Goal: Task Accomplishment & Management: Complete application form

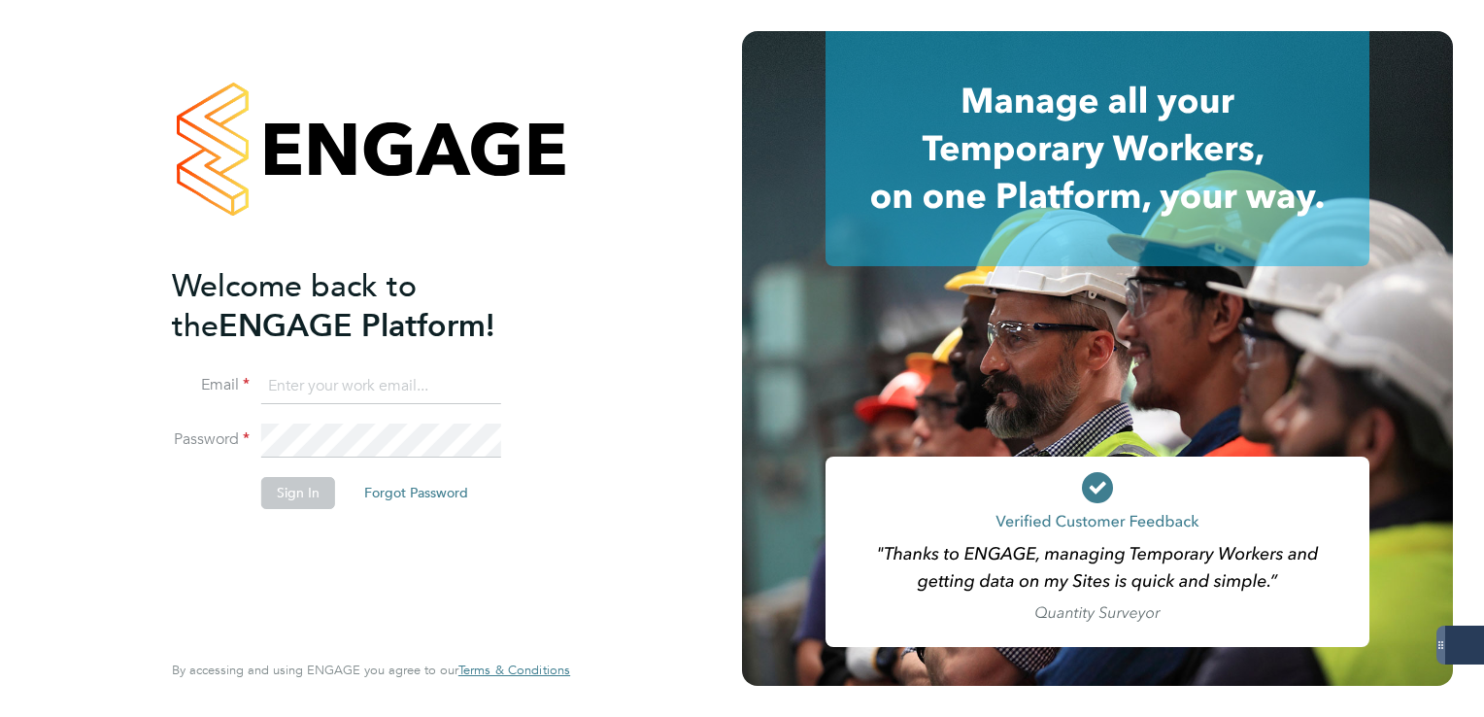
click at [361, 386] on input at bounding box center [381, 386] width 240 height 35
type input "lee.clayton@servicecare.org.uk"
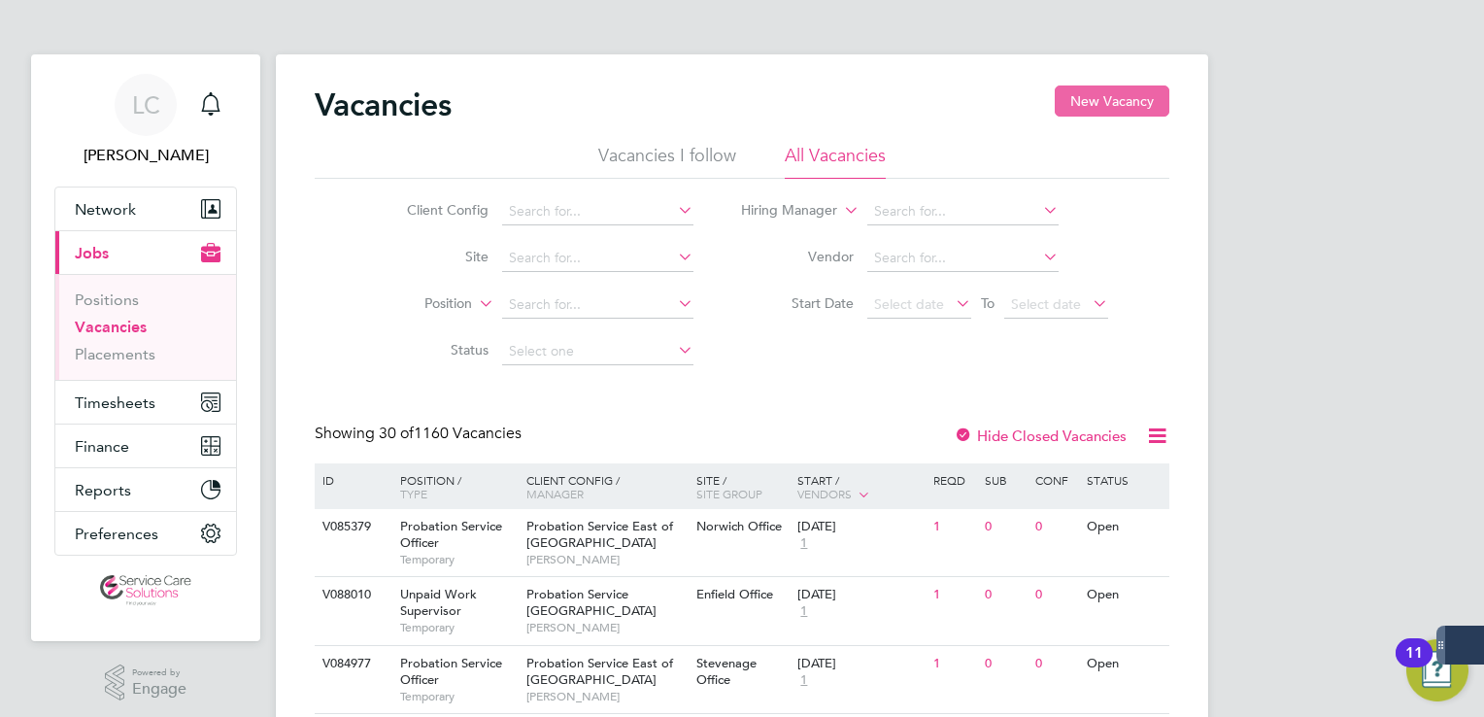
click at [1080, 99] on button "New Vacancy" at bounding box center [1112, 100] width 115 height 31
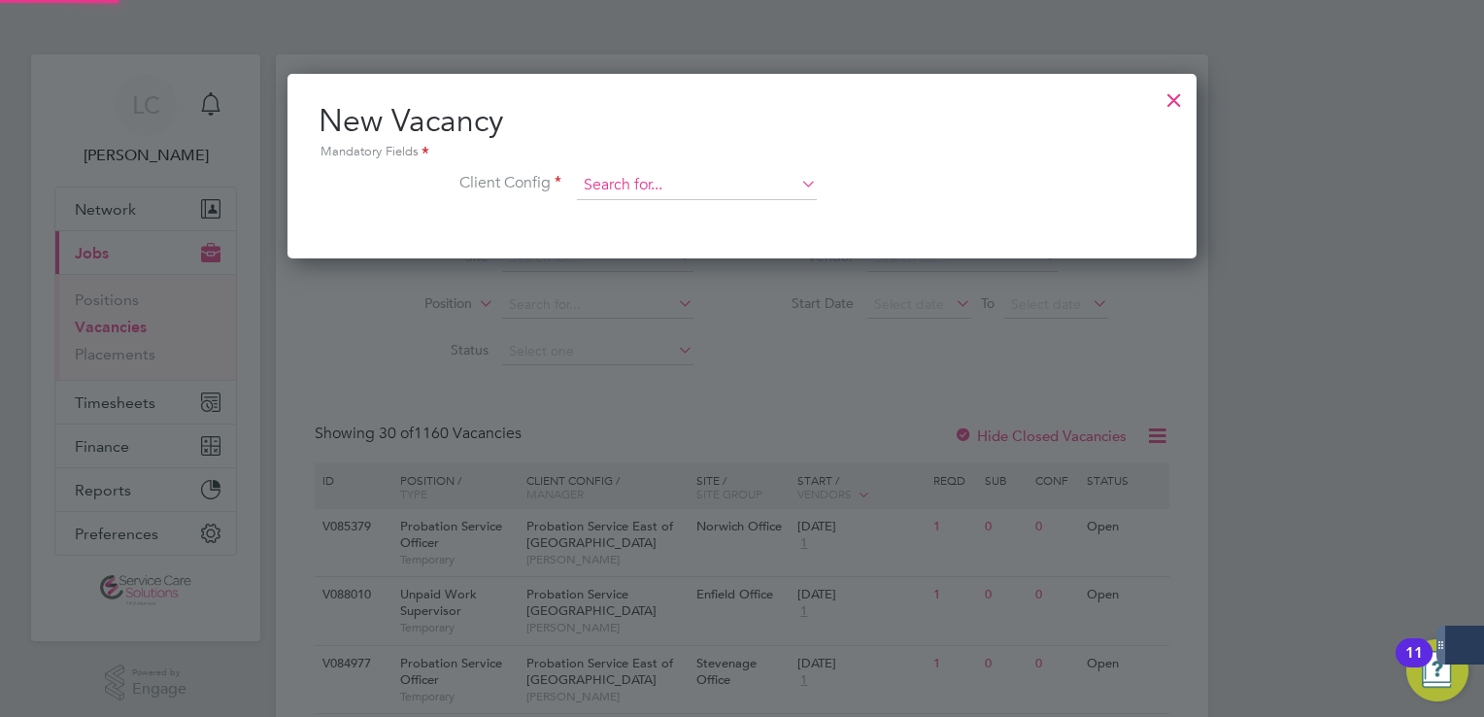
scroll to position [184, 910]
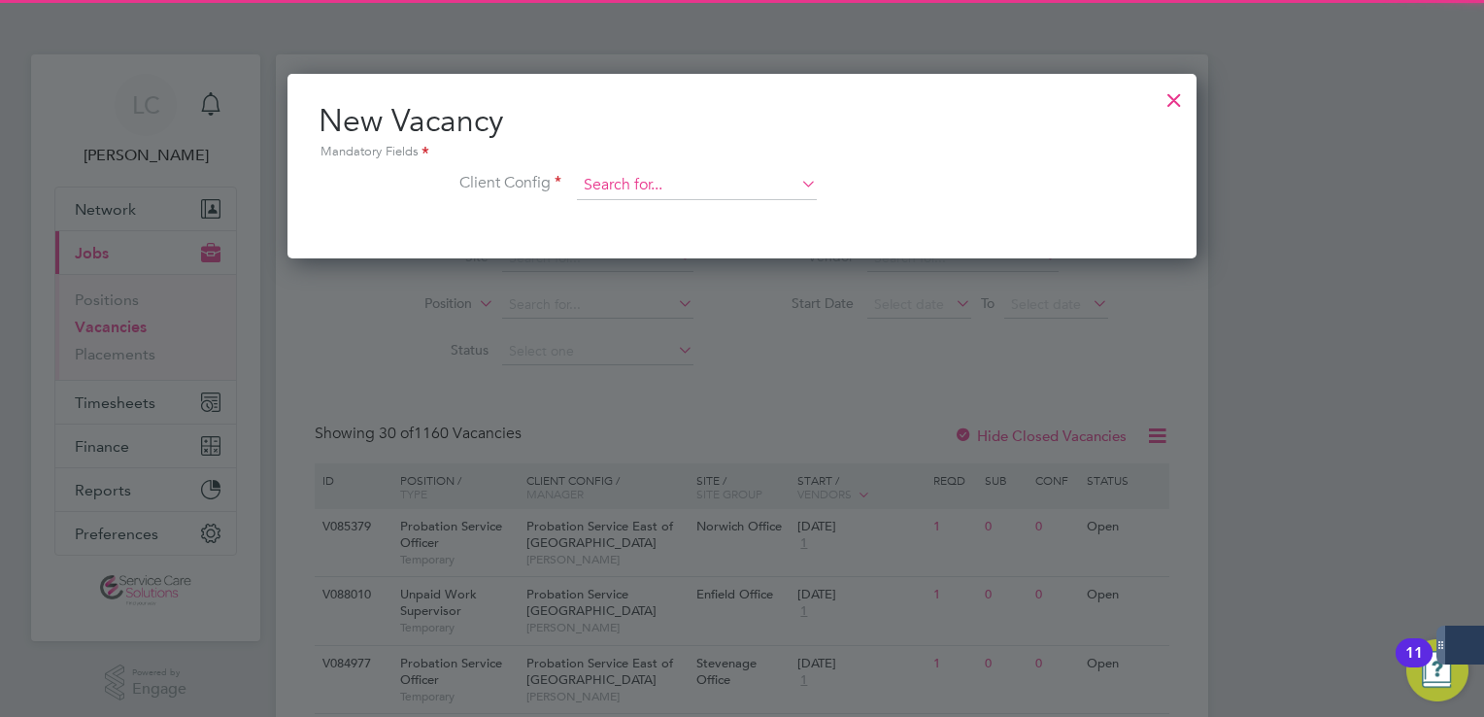
click at [649, 178] on input at bounding box center [697, 185] width 240 height 29
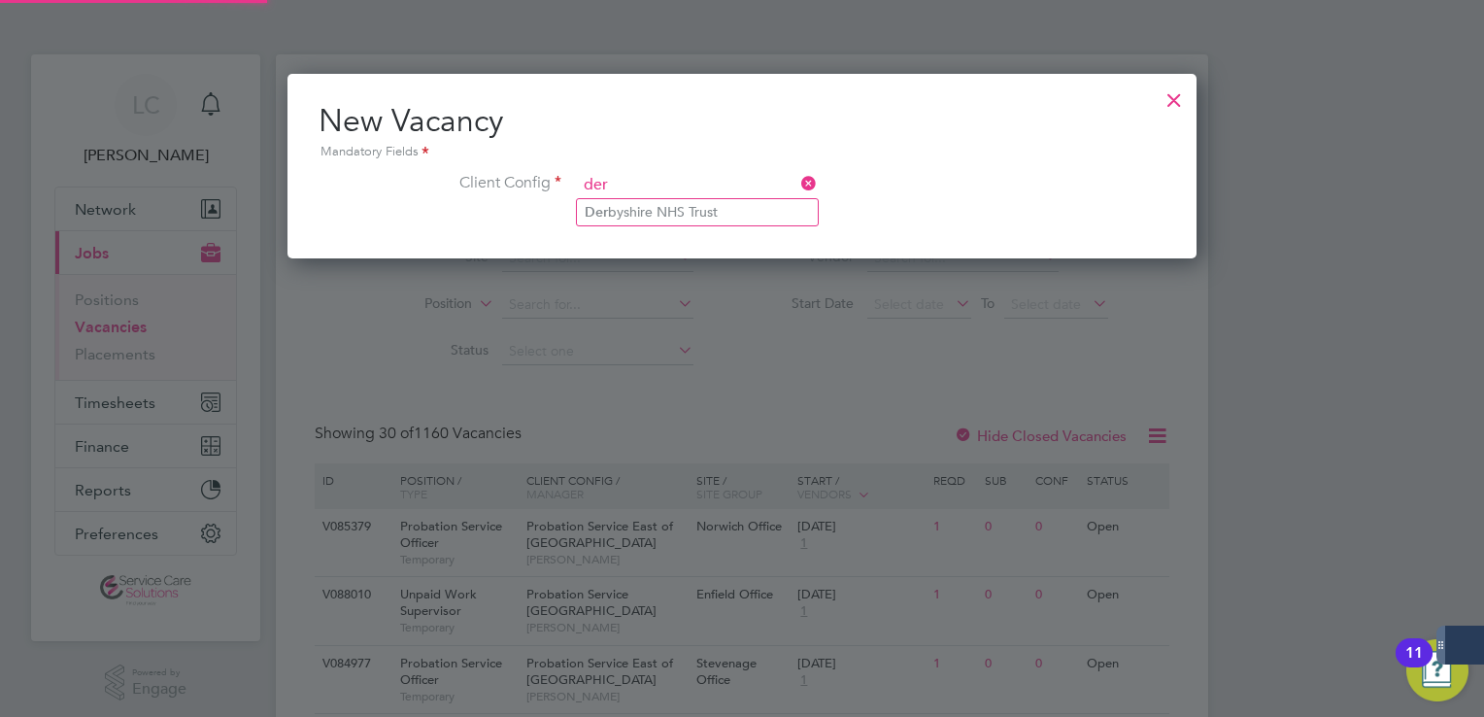
click at [657, 213] on li "Der byshire NHS Trust" at bounding box center [697, 212] width 241 height 26
type input "Derbyshire NHS Trust"
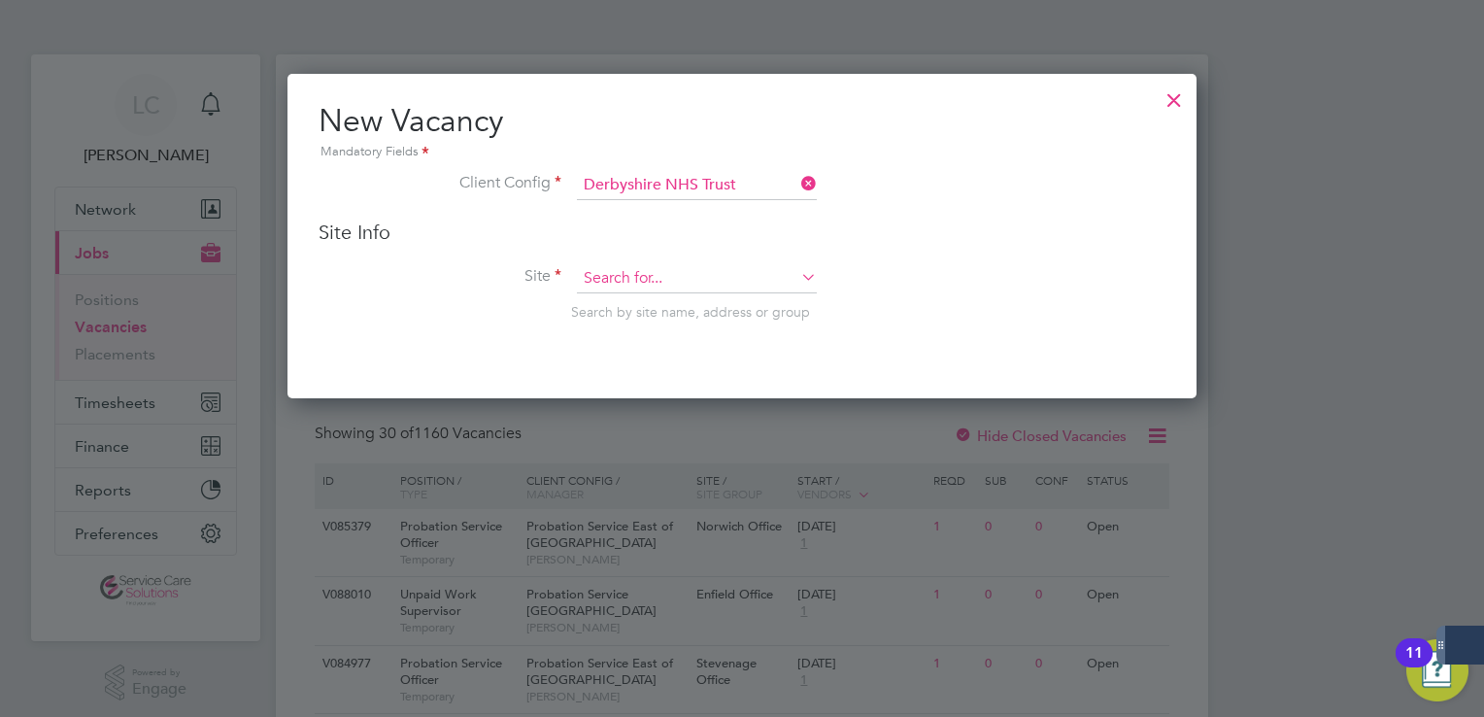
click at [637, 268] on input at bounding box center [697, 278] width 240 height 29
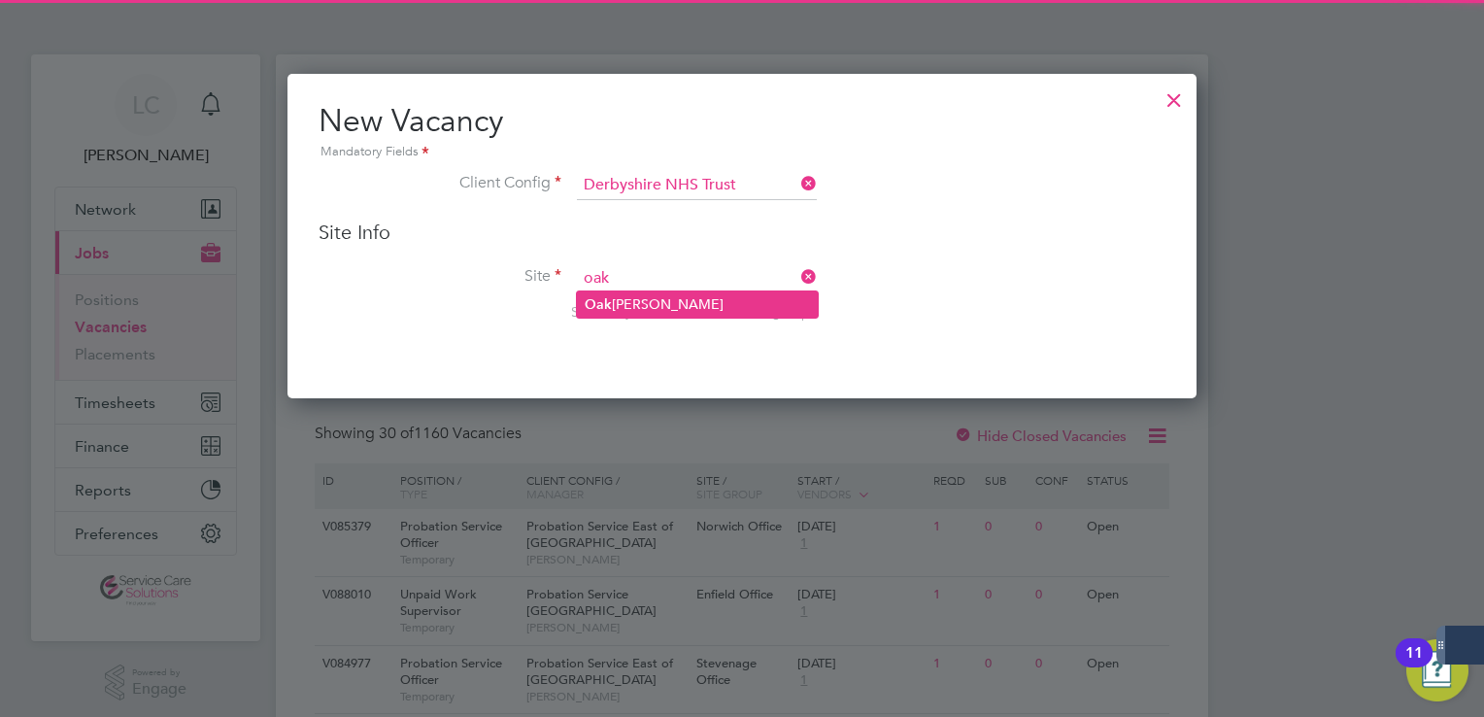
click at [645, 299] on li "Oak [PERSON_NAME]" at bounding box center [697, 304] width 241 height 26
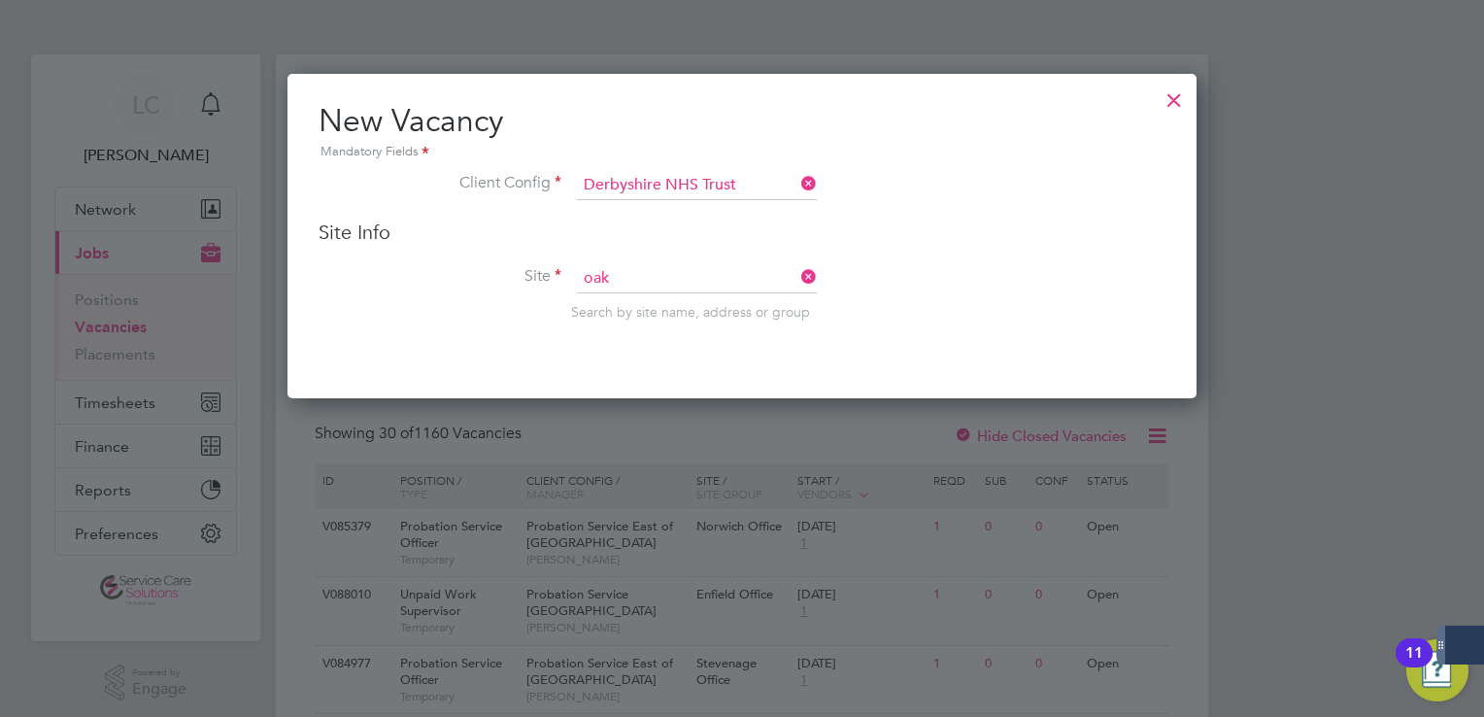
type input "Oak [PERSON_NAME]"
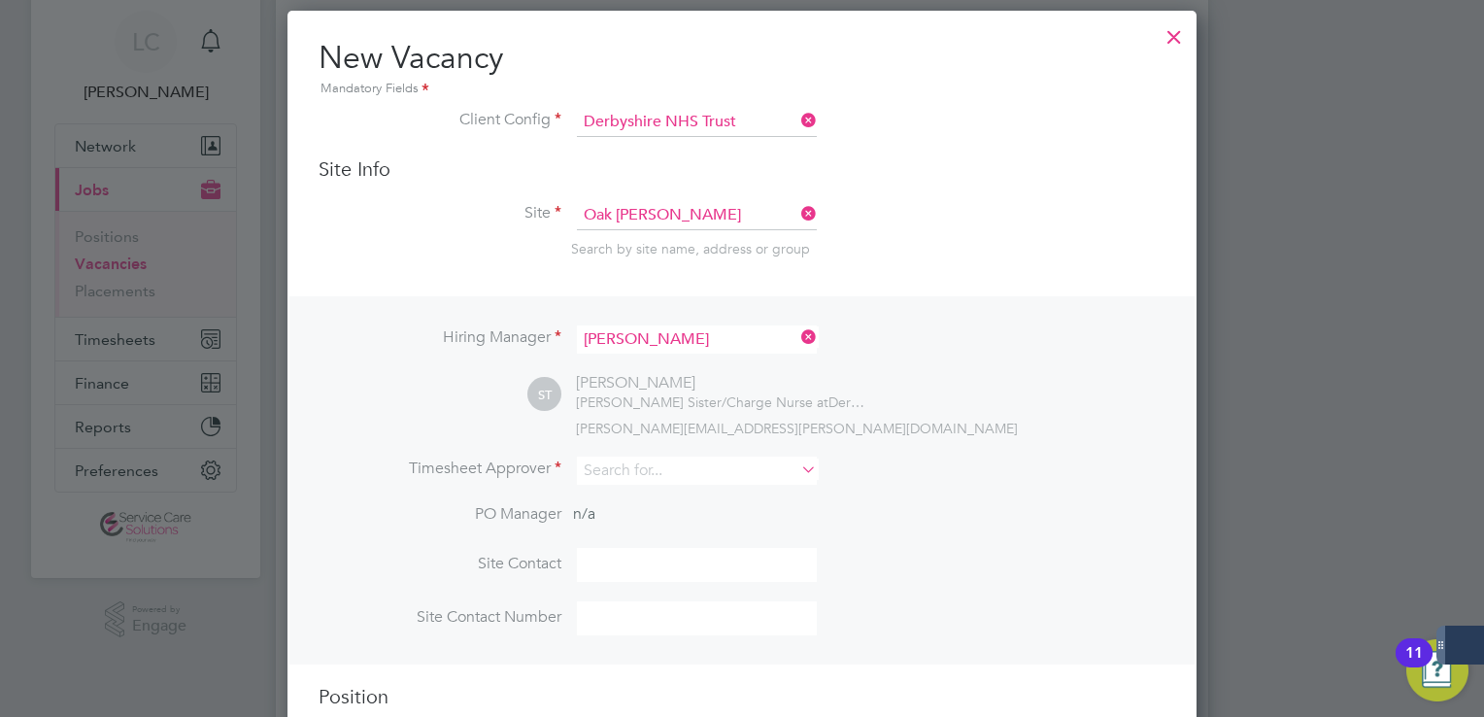
scroll to position [97, 0]
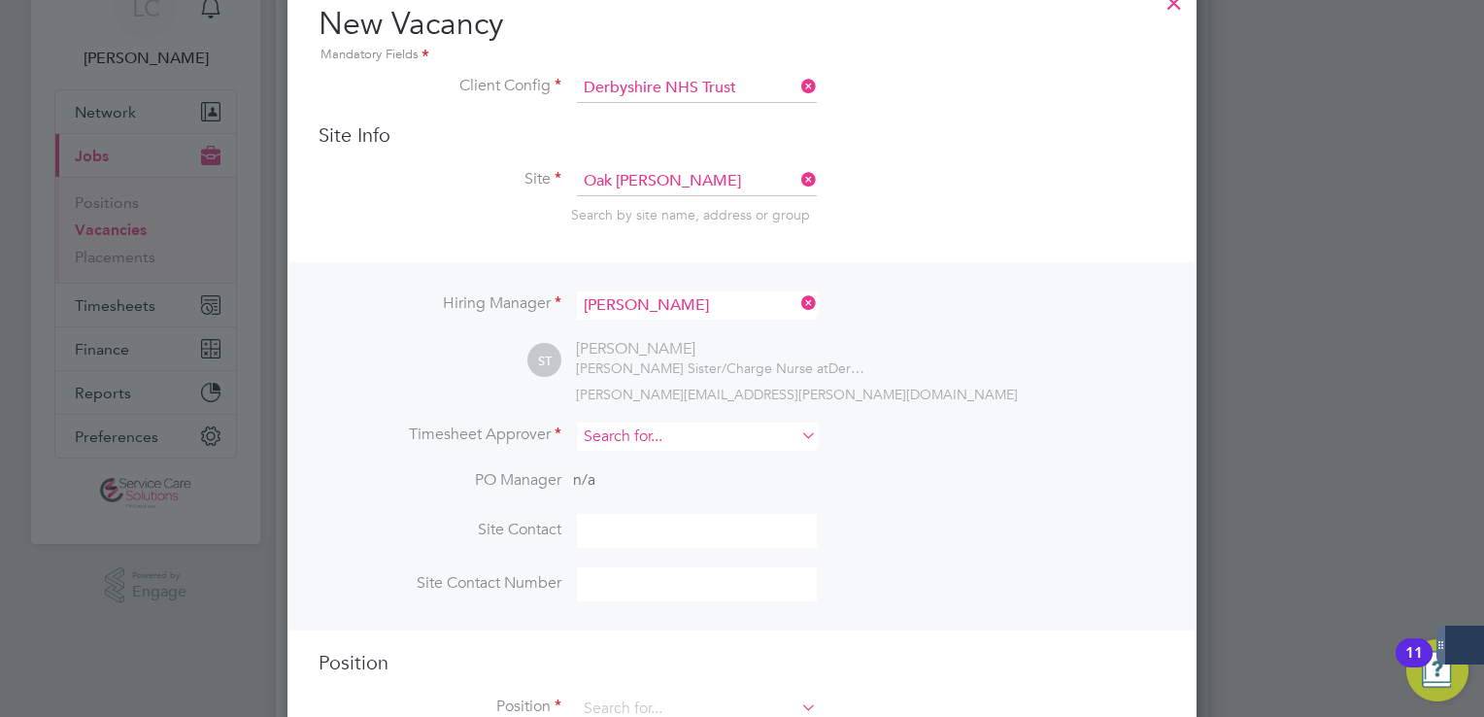
click at [636, 424] on input at bounding box center [697, 436] width 240 height 28
click at [659, 469] on li "[PERSON_NAME]" at bounding box center [697, 462] width 241 height 26
type input "[PERSON_NAME]"
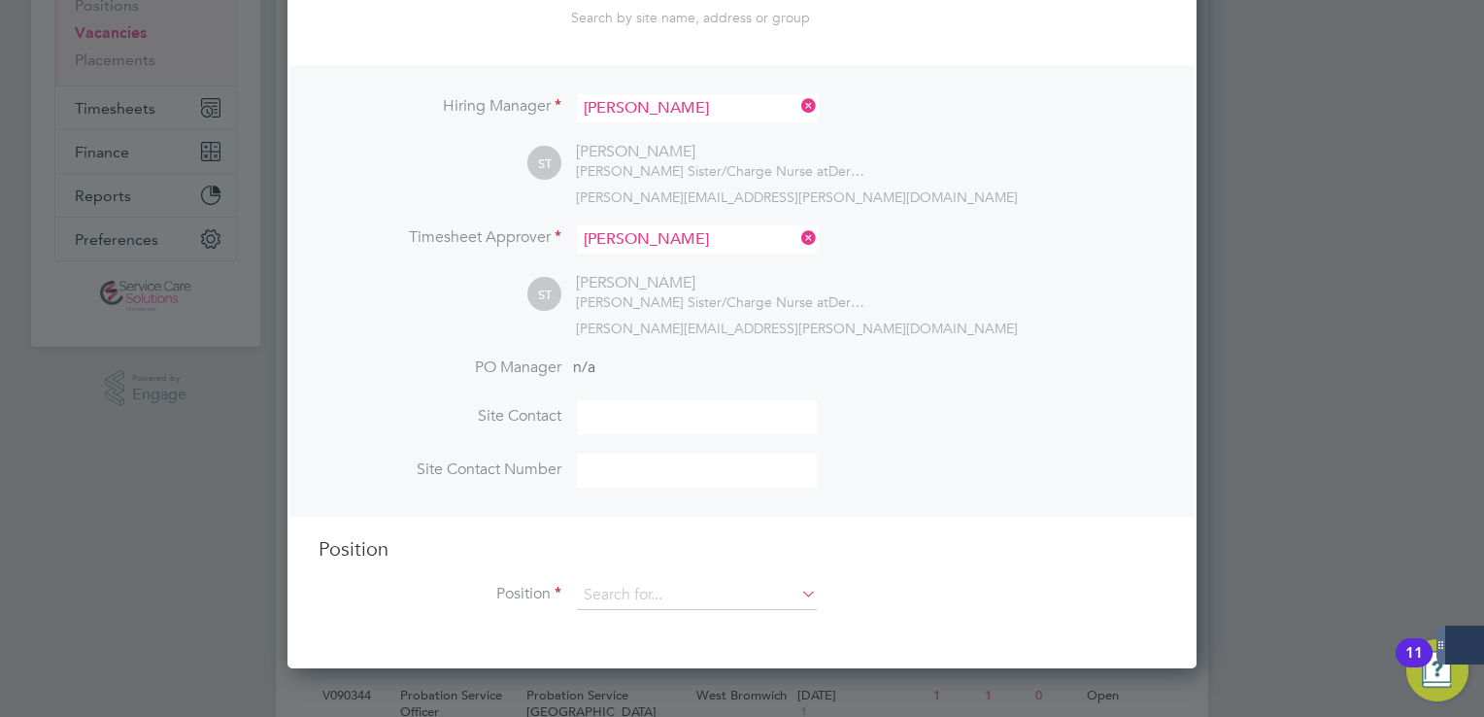
scroll to position [486, 0]
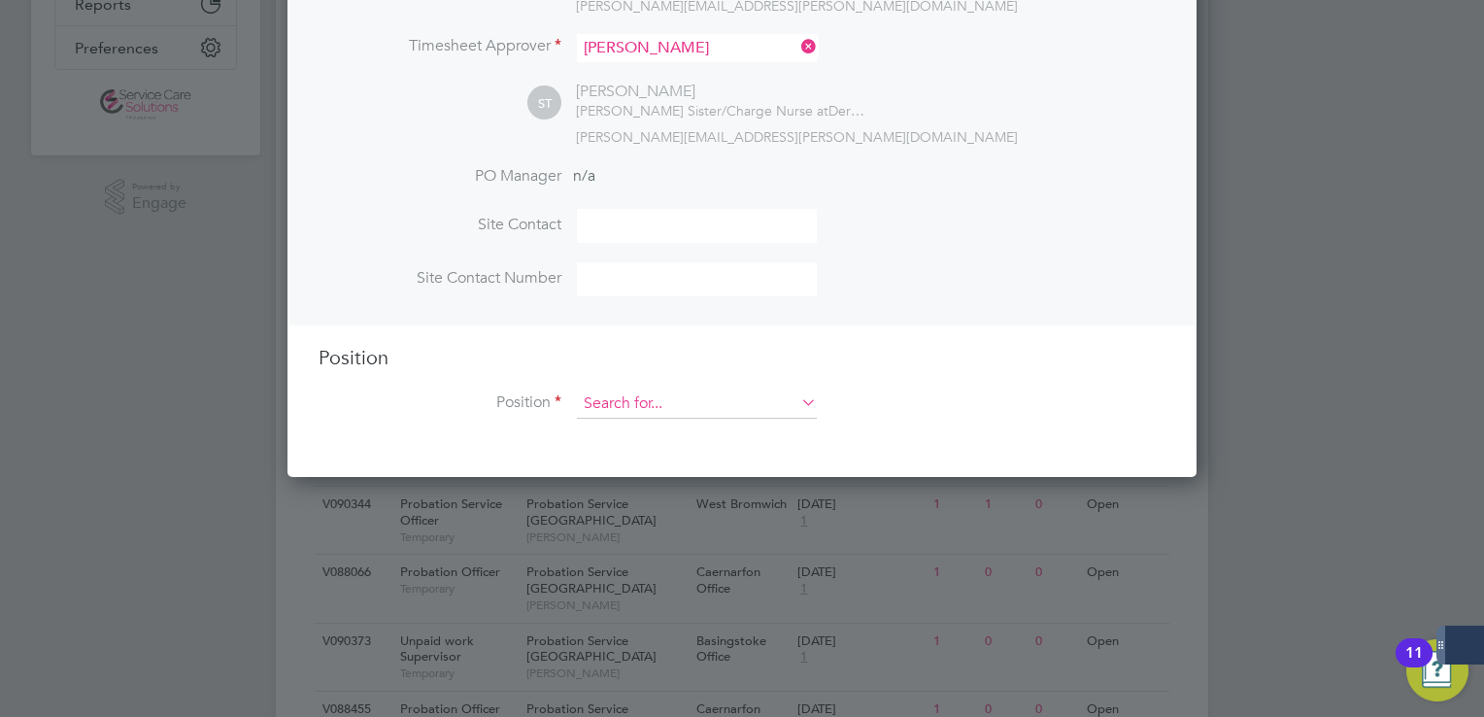
click at [690, 398] on input at bounding box center [697, 403] width 240 height 29
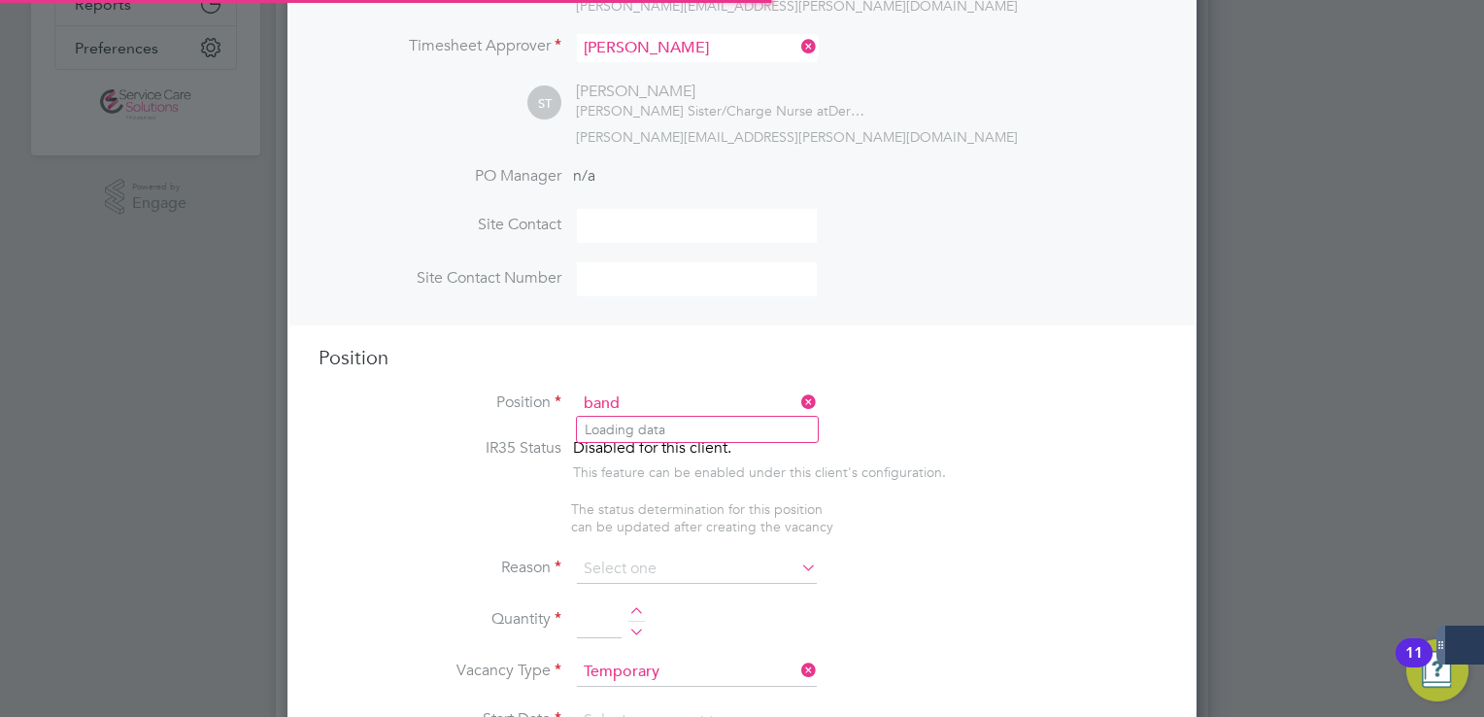
scroll to position [2781, 910]
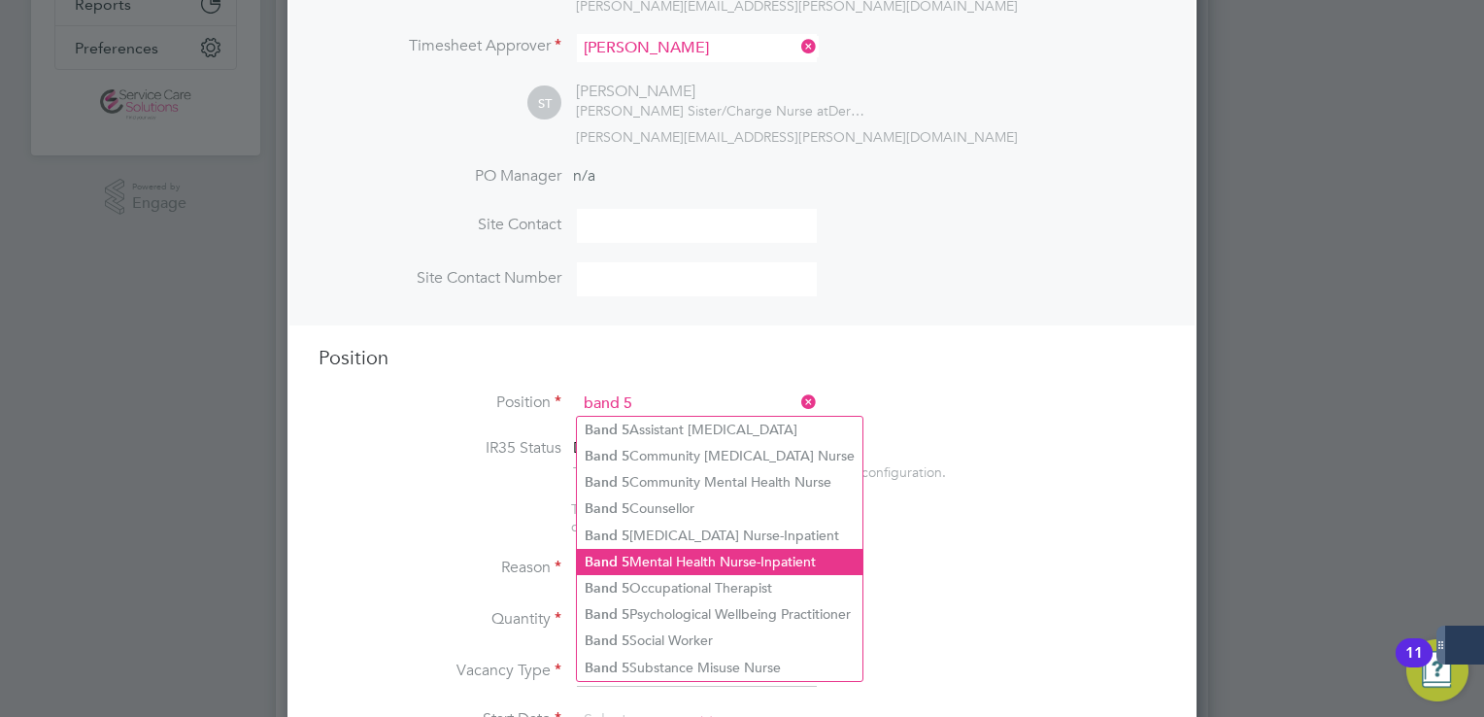
click at [720, 549] on li "Band 5 Mental Health Nurse-Inpatient" at bounding box center [719, 562] width 285 height 26
type input "Band 5 Mental Health Nurse-Inpatient"
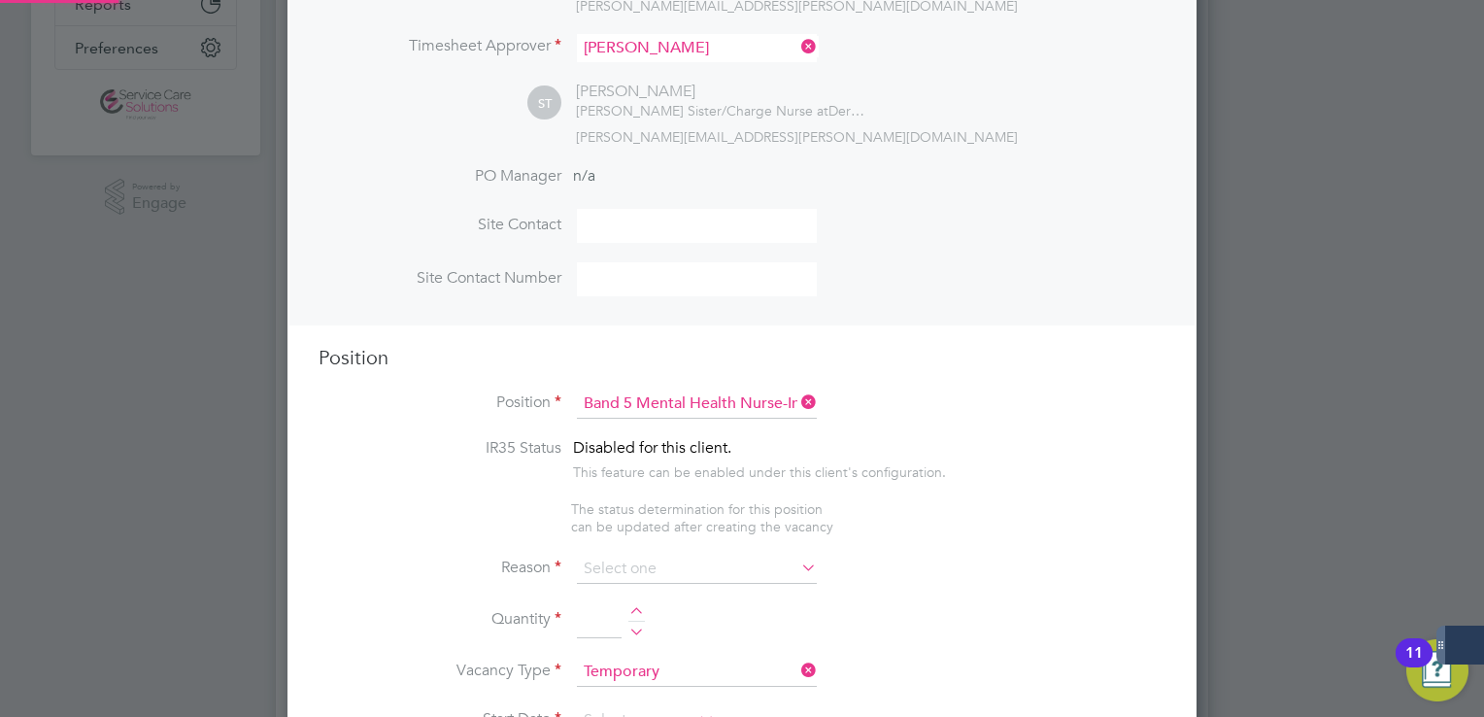
type textarea "Responsibilities: • To carry a case load of mental health patients, working wit…"
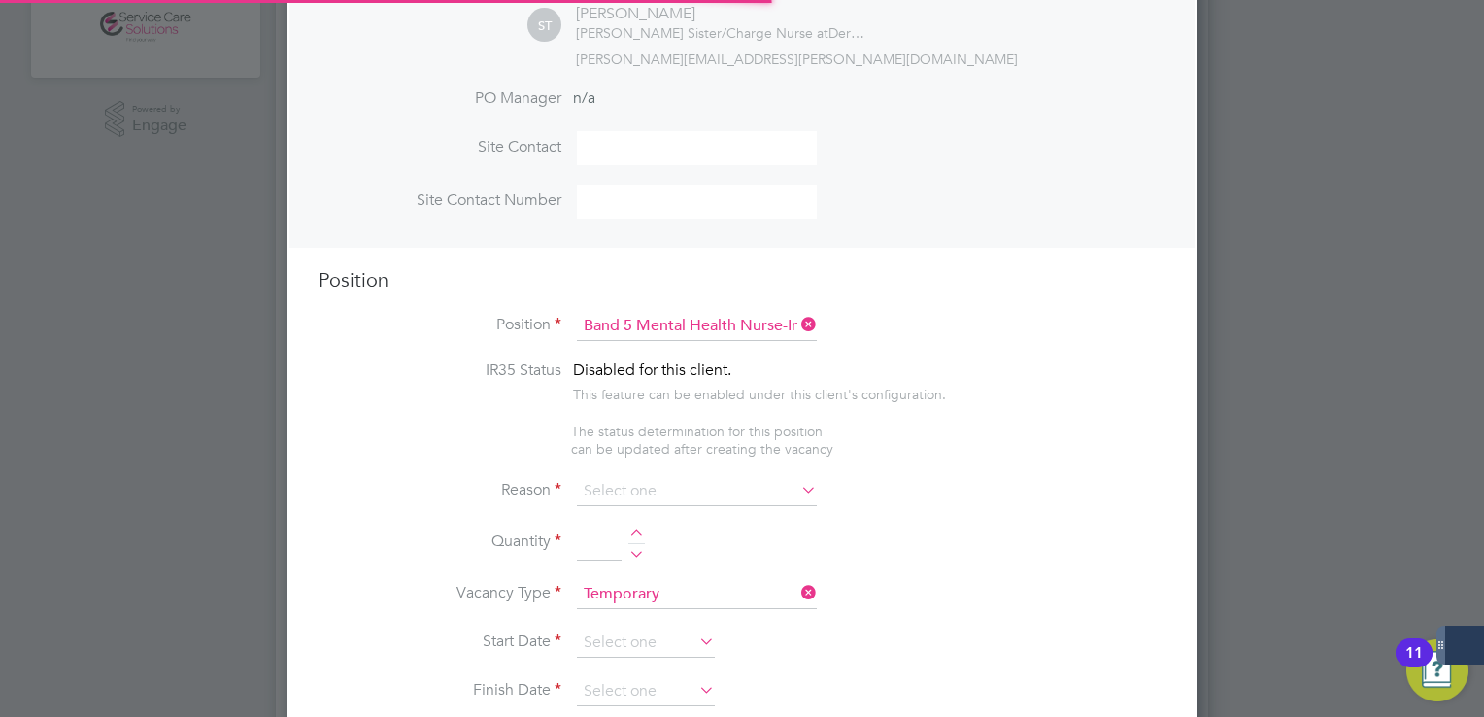
scroll to position [0, 0]
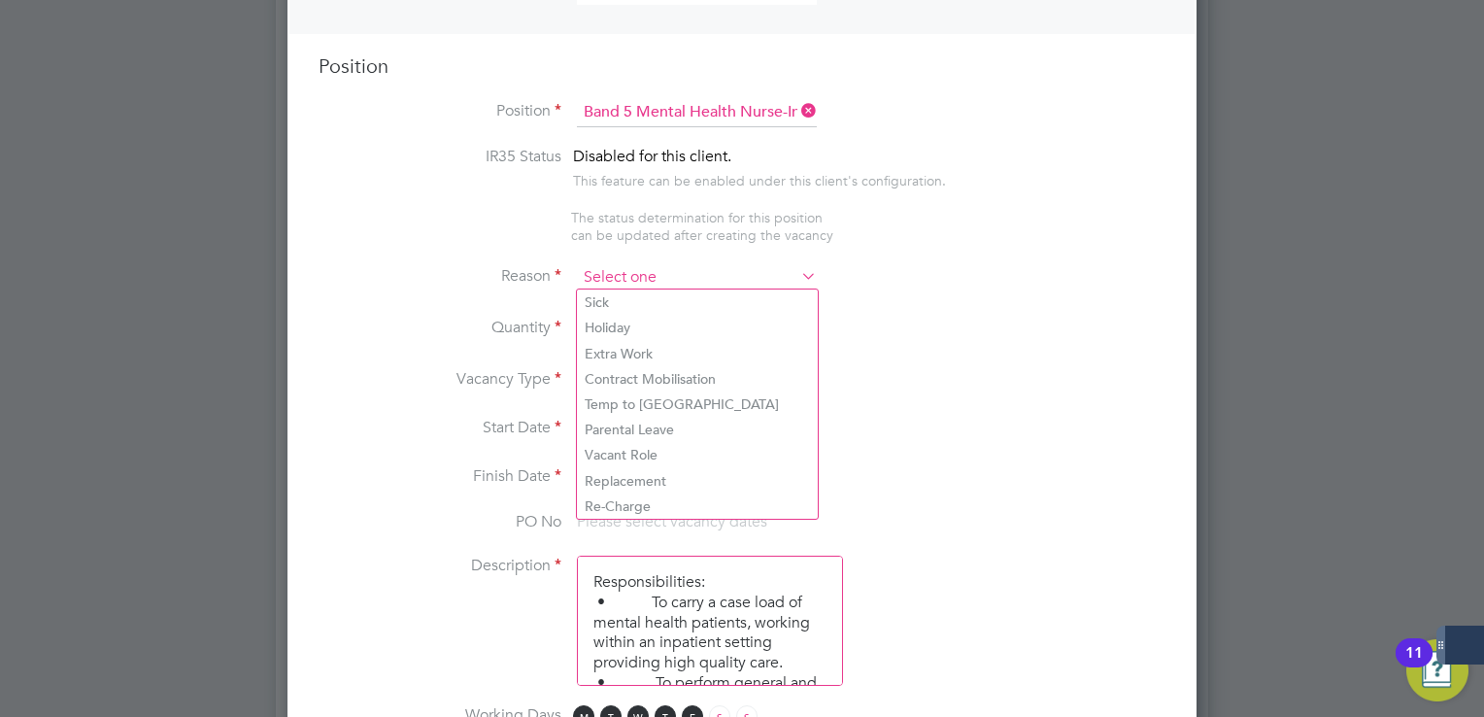
click at [677, 283] on input at bounding box center [697, 277] width 240 height 29
click at [664, 352] on li "Extra Work" at bounding box center [697, 353] width 241 height 25
type input "Extra Work"
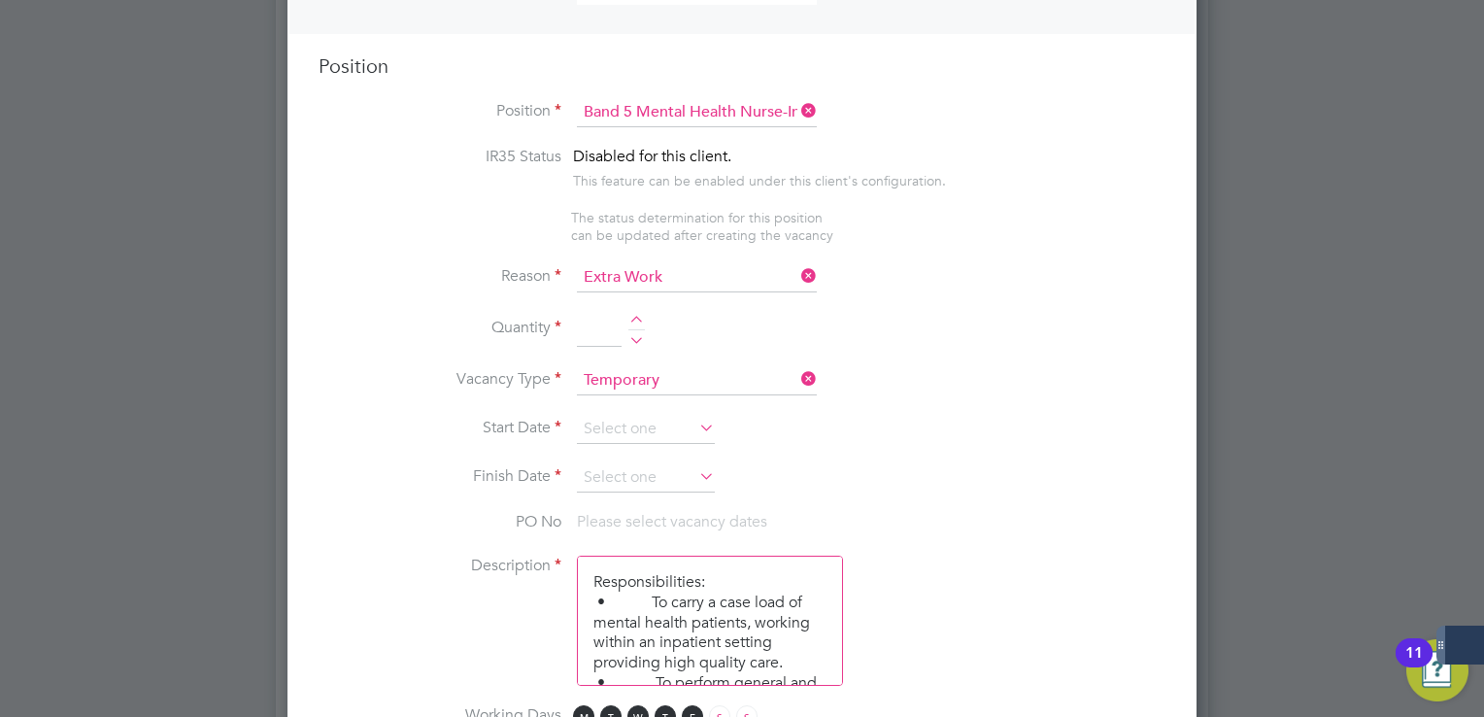
click at [643, 316] on div at bounding box center [636, 323] width 17 height 14
type input "1"
click at [638, 421] on input at bounding box center [646, 429] width 138 height 29
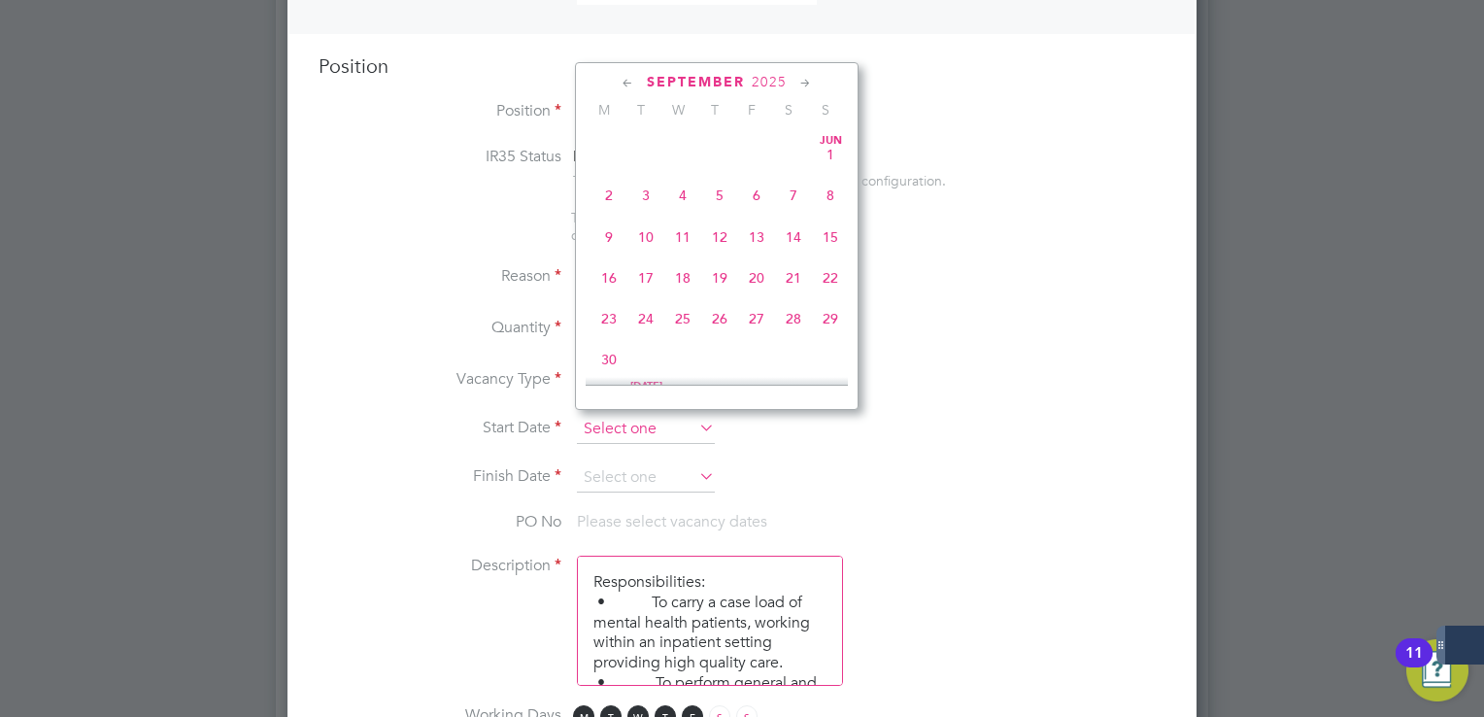
scroll to position [760, 0]
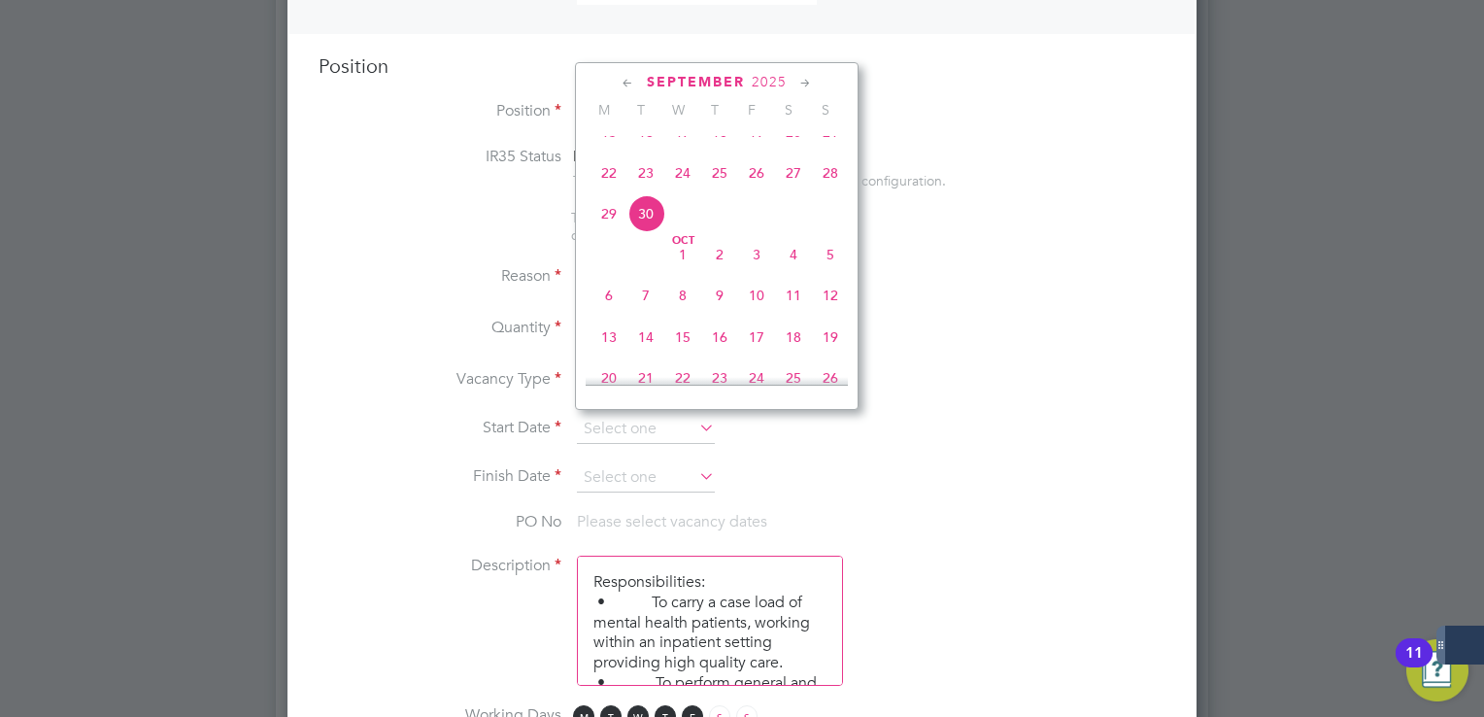
click at [615, 191] on span "22" at bounding box center [608, 172] width 37 height 37
type input "[DATE]"
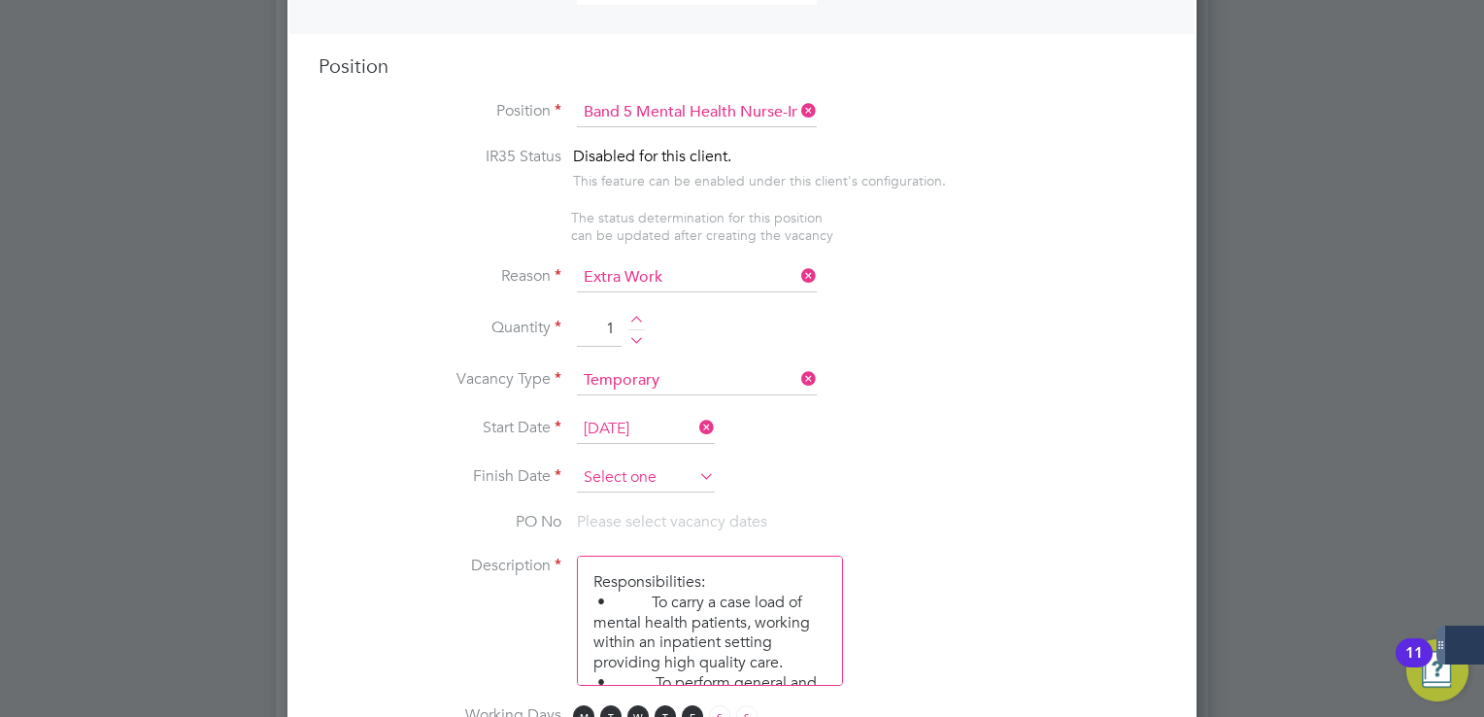
click at [665, 464] on input at bounding box center [646, 477] width 138 height 29
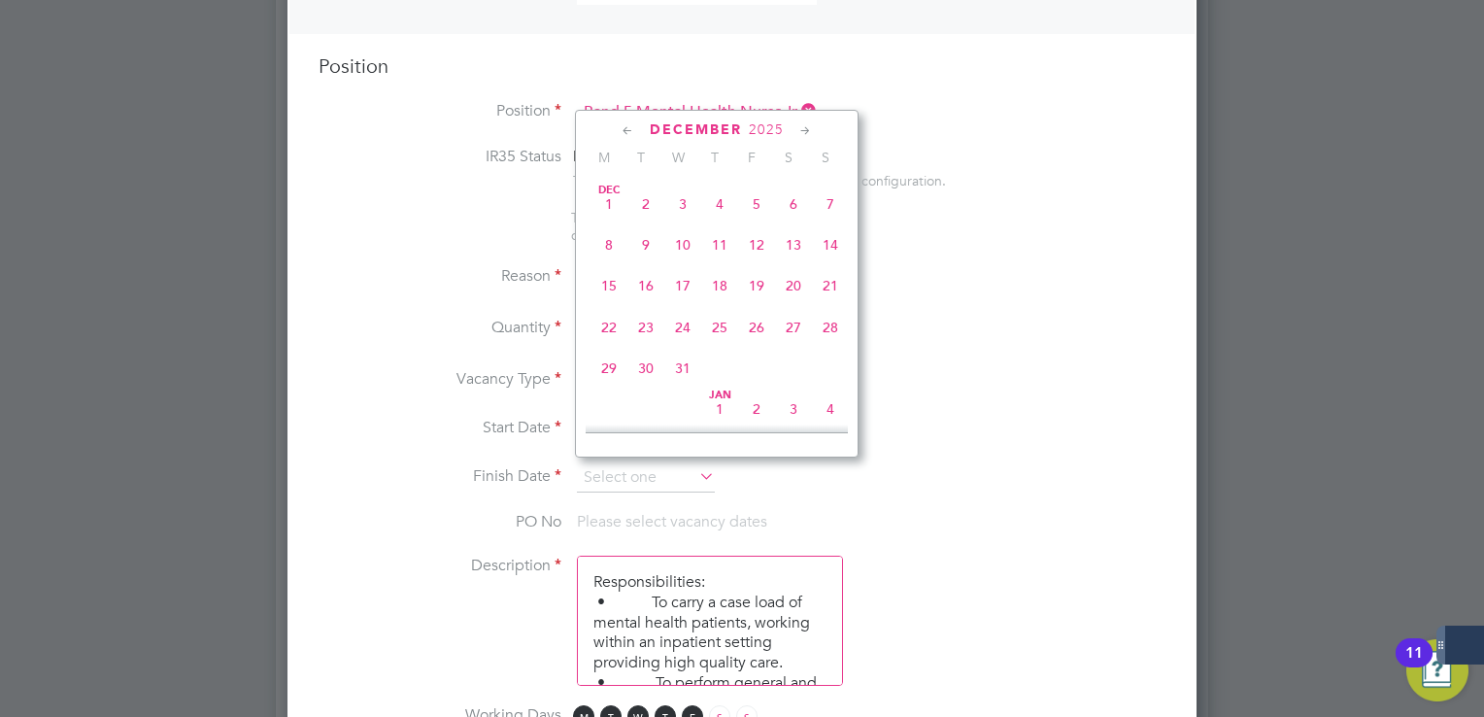
click at [682, 386] on span "31" at bounding box center [682, 368] width 37 height 37
type input "[DATE]"
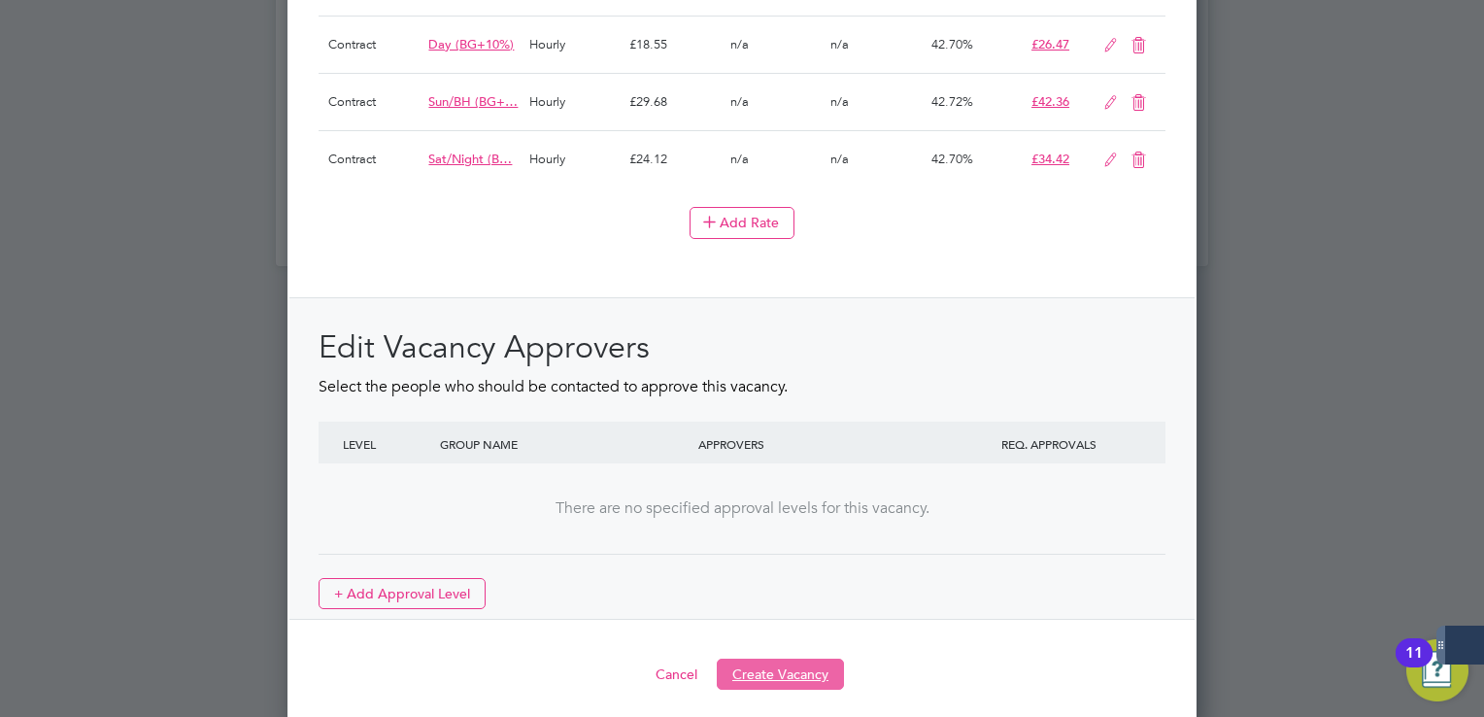
click at [814, 662] on button "Create Vacancy" at bounding box center [780, 673] width 127 height 31
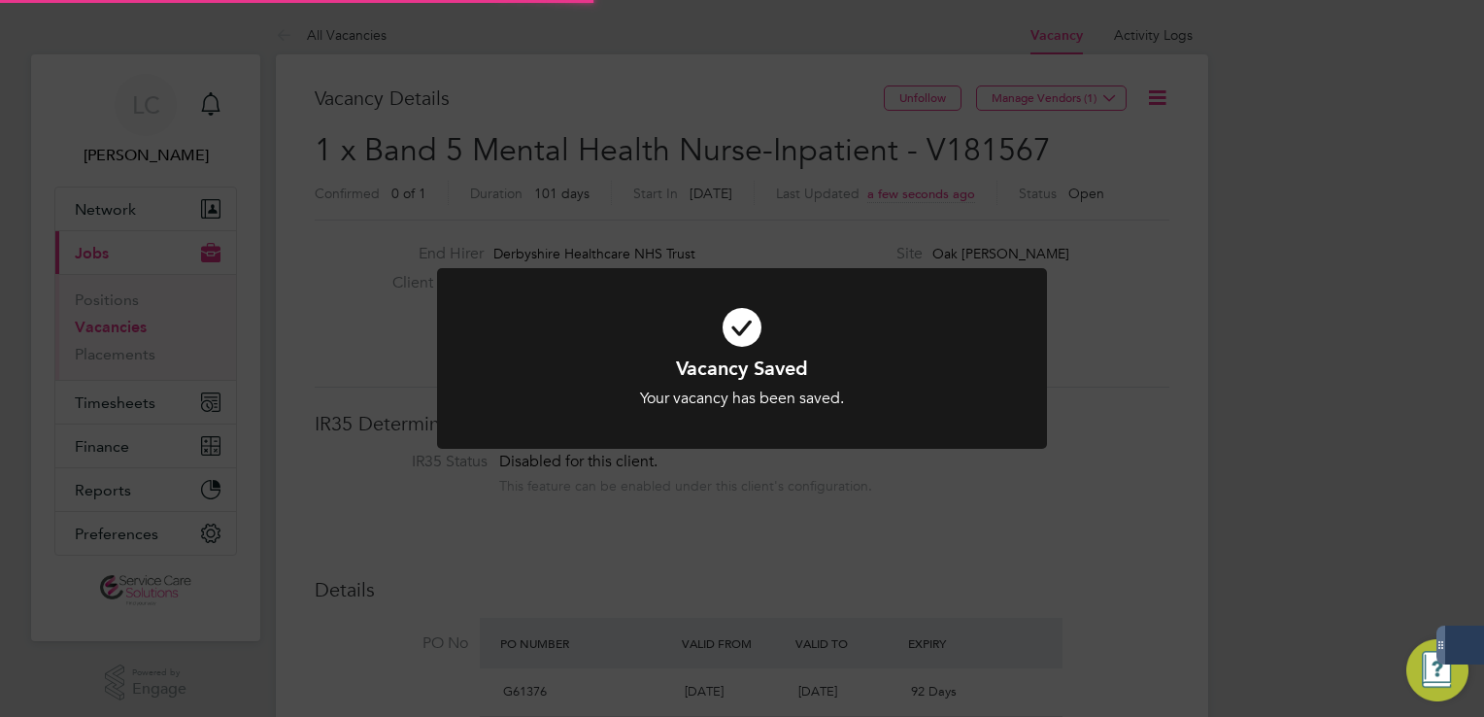
click at [1104, 161] on div "Vacancy Saved Your vacancy has been saved. Cancel Okay" at bounding box center [742, 358] width 1484 height 717
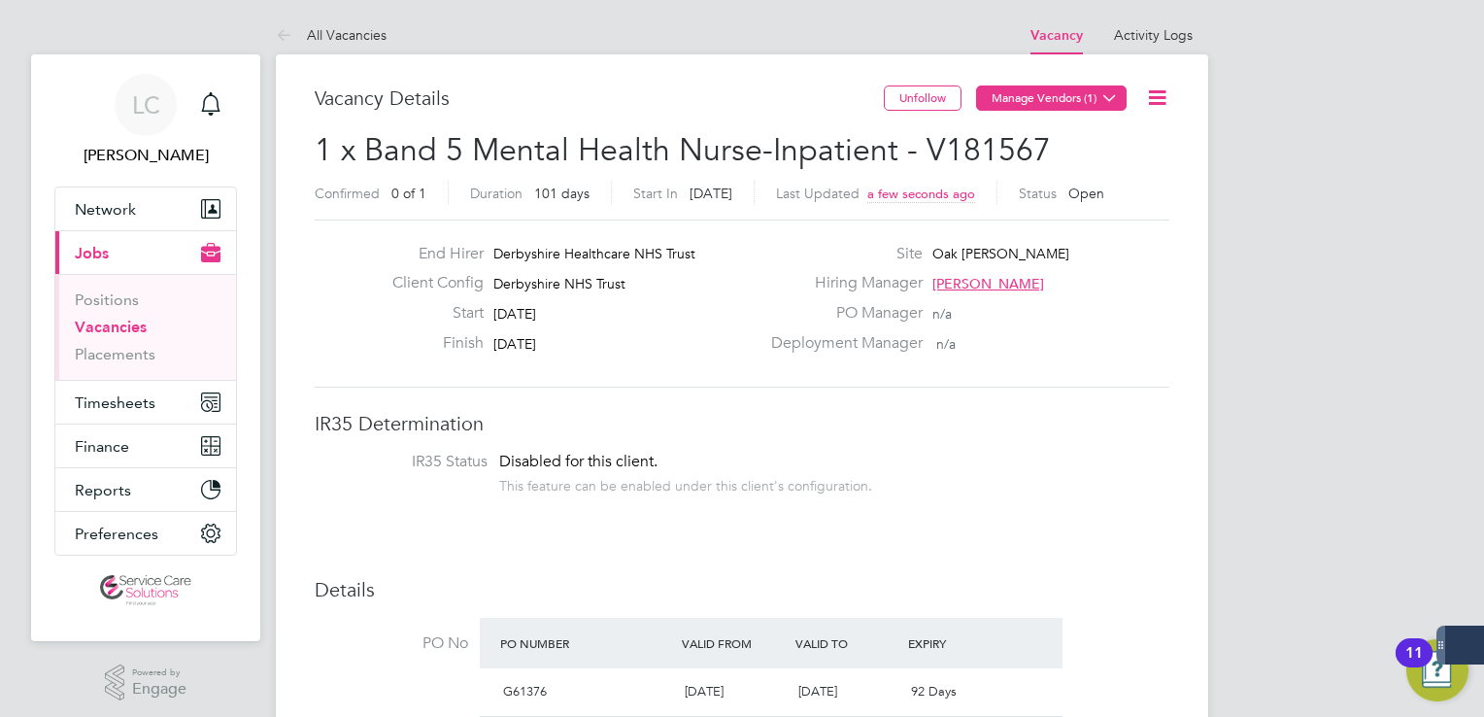
click at [1088, 99] on button "Manage Vendors (1)" at bounding box center [1051, 97] width 151 height 25
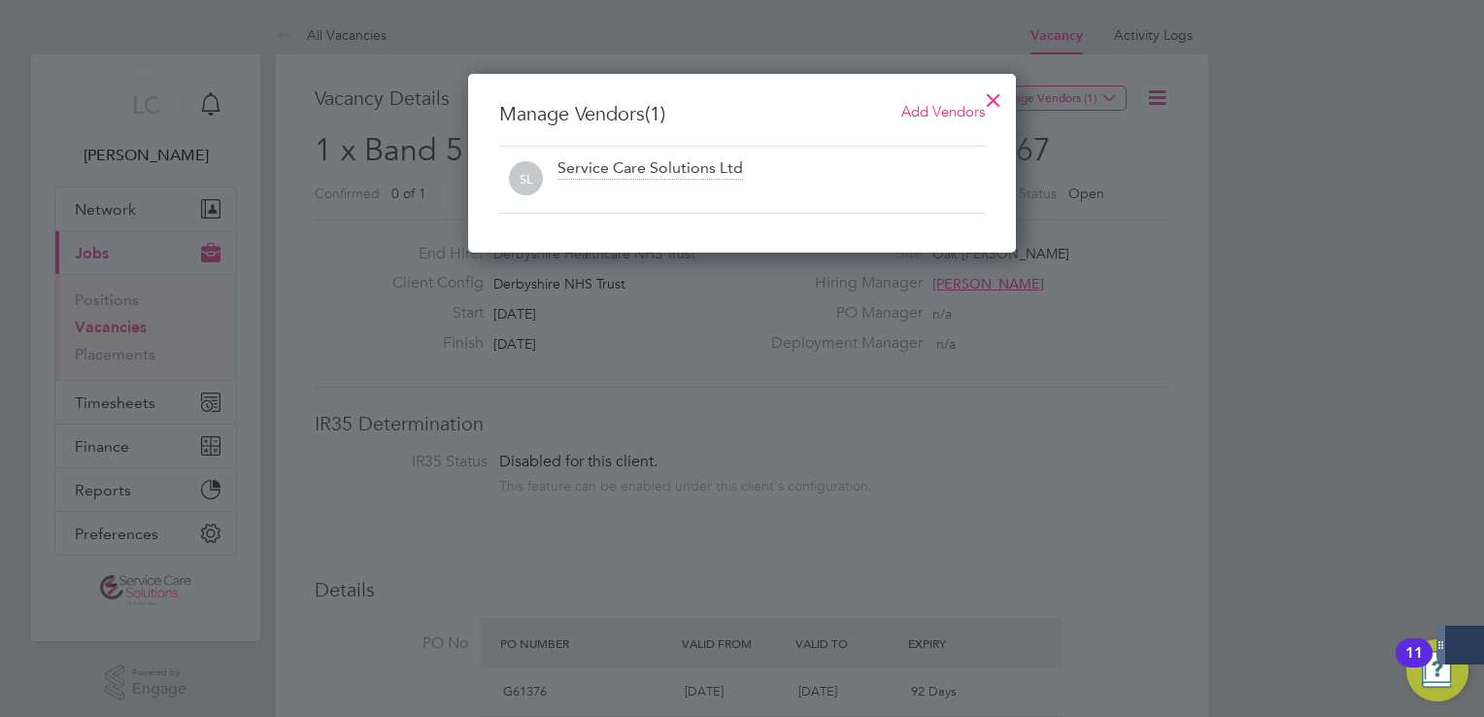
click at [921, 115] on span "Add Vendors" at bounding box center [943, 111] width 84 height 18
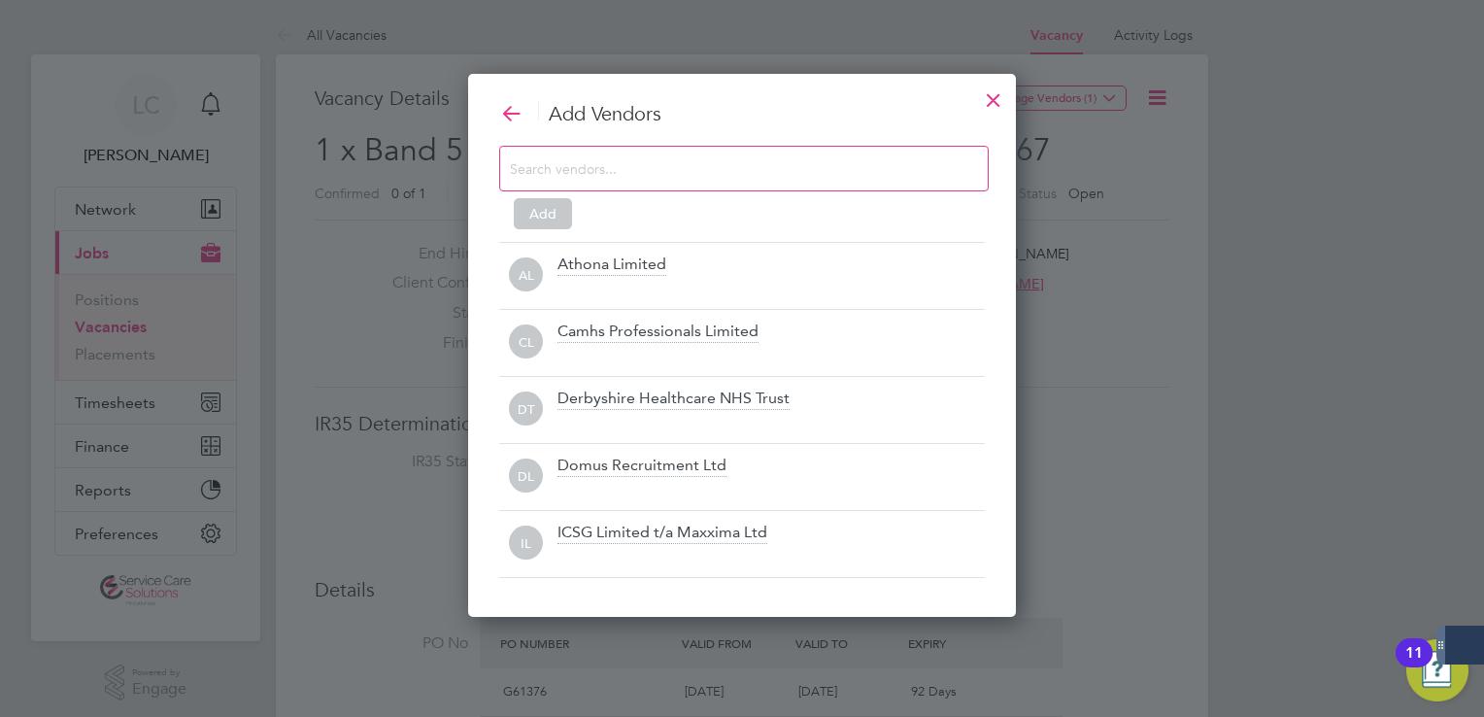
click at [717, 173] on input at bounding box center [728, 167] width 437 height 25
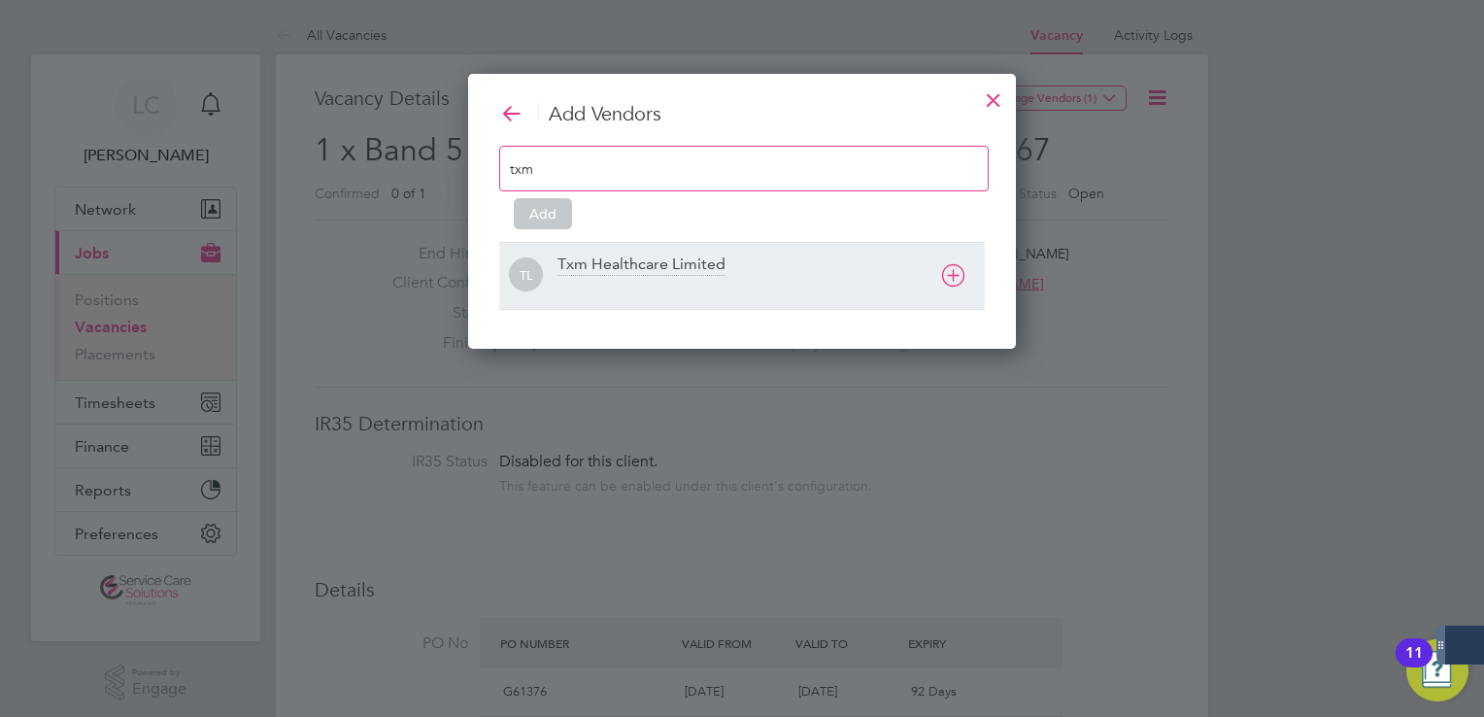
type input "txm"
click at [687, 293] on div at bounding box center [770, 288] width 427 height 19
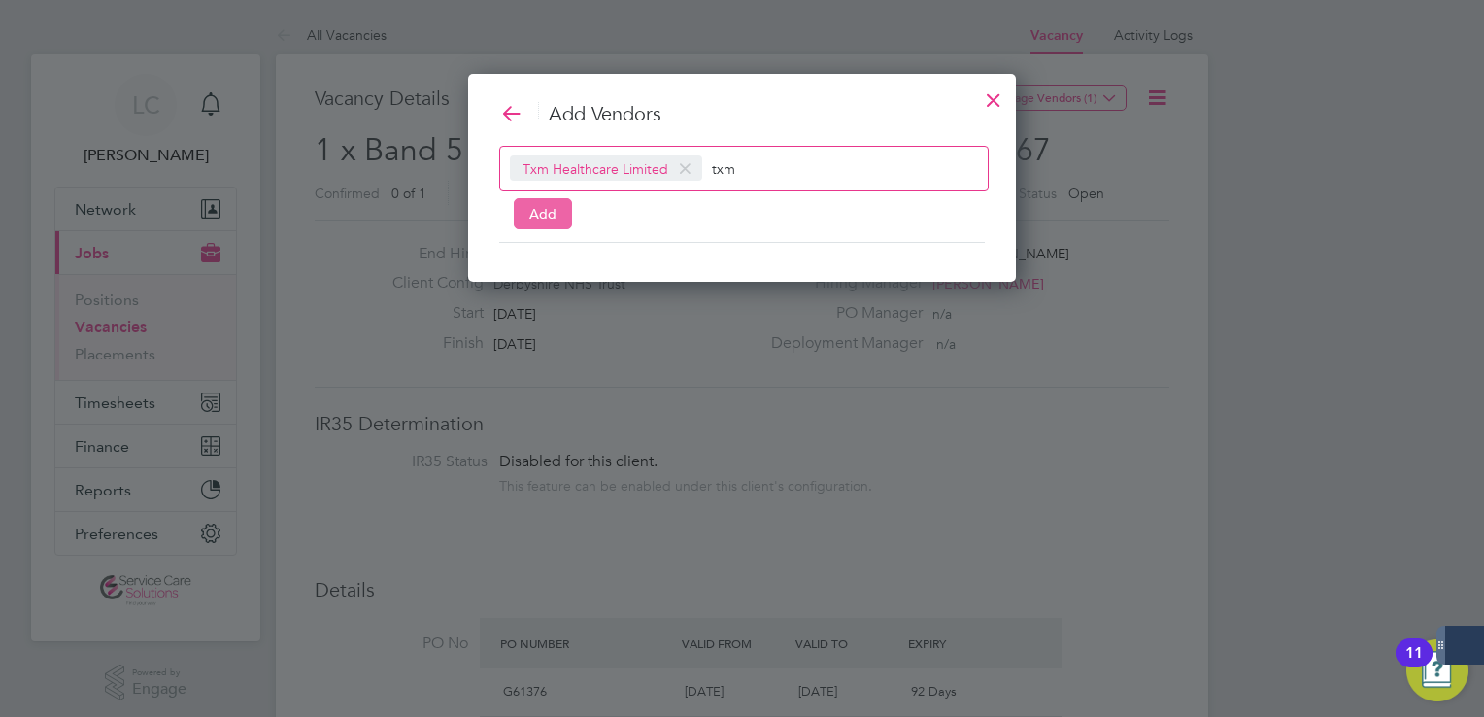
click at [532, 217] on button "Add" at bounding box center [543, 213] width 58 height 31
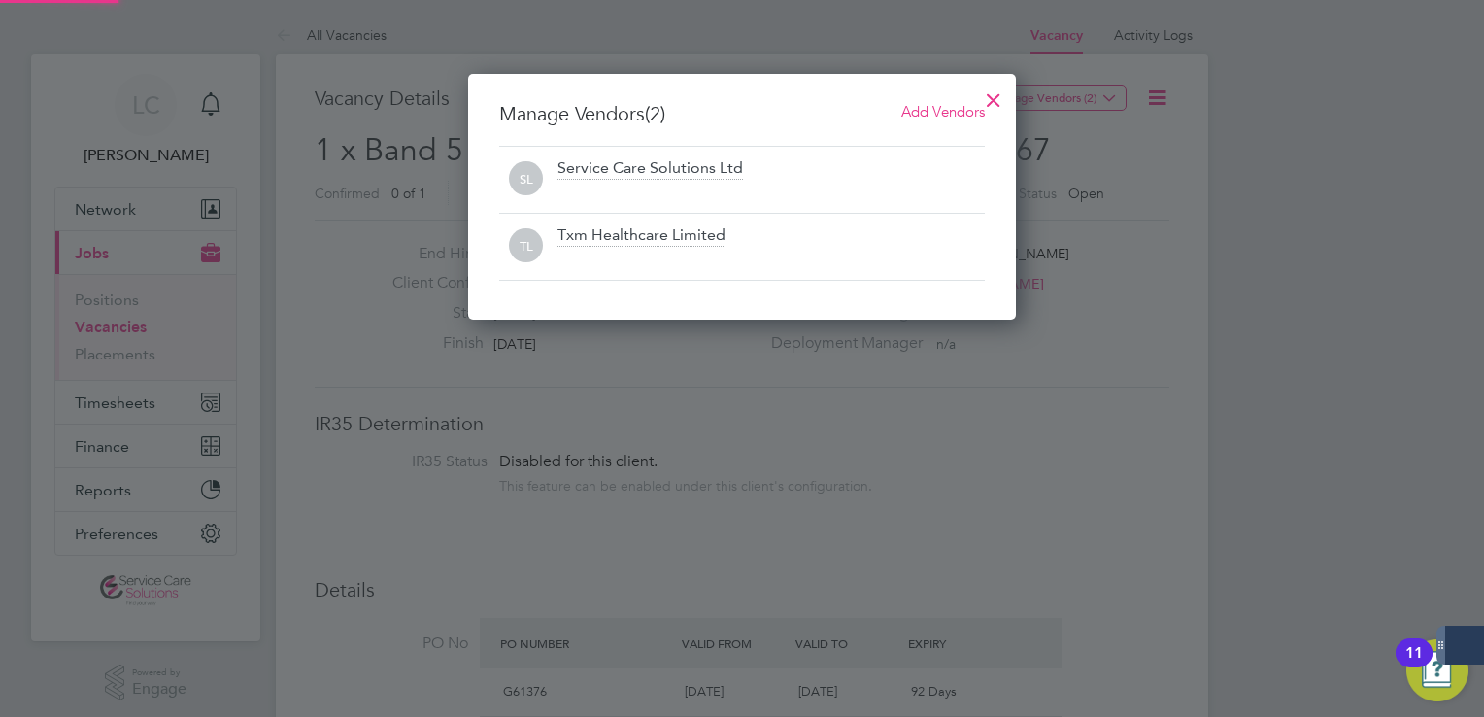
click at [998, 94] on div at bounding box center [993, 95] width 35 height 35
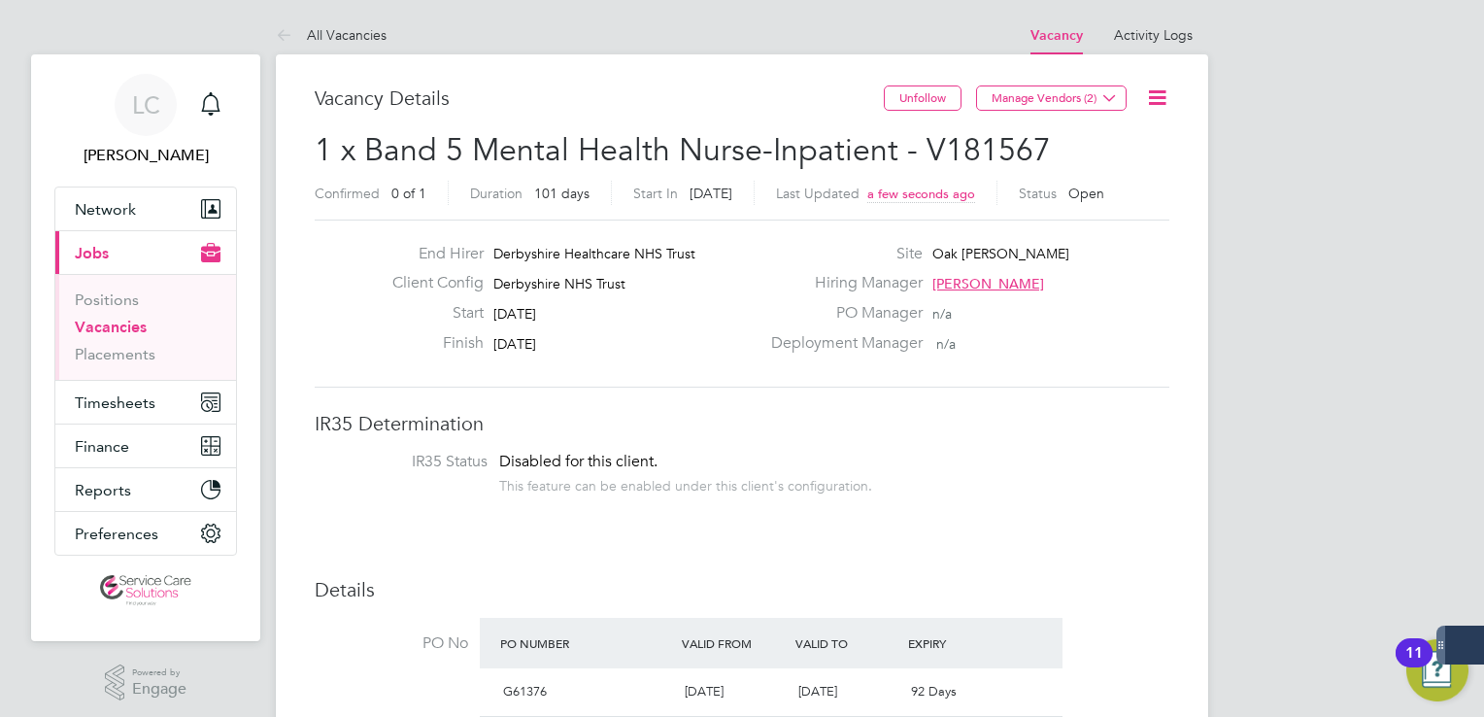
click at [1156, 95] on icon at bounding box center [1157, 97] width 24 height 24
click at [1095, 205] on li "Followers" at bounding box center [1110, 208] width 113 height 27
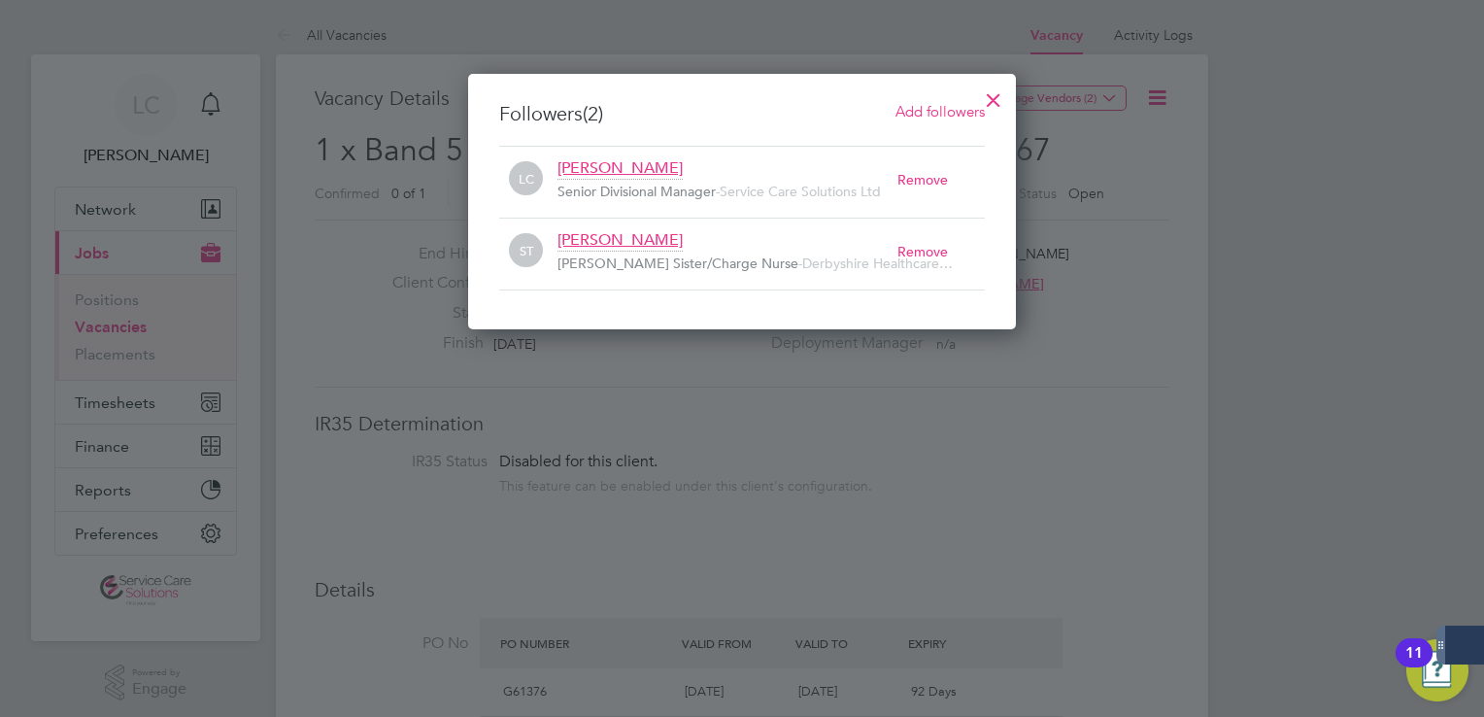
click at [939, 111] on span "Add followers" at bounding box center [939, 111] width 89 height 18
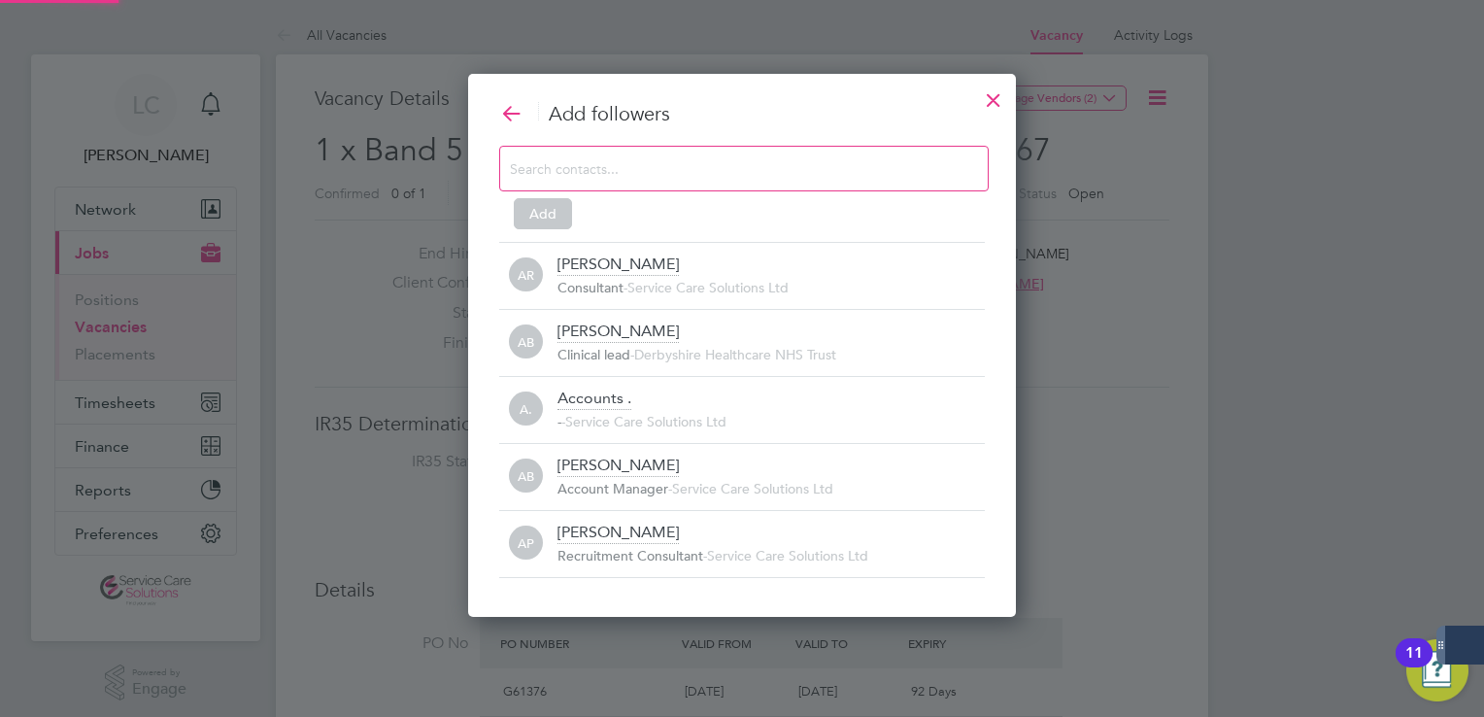
click at [655, 175] on input at bounding box center [728, 167] width 437 height 25
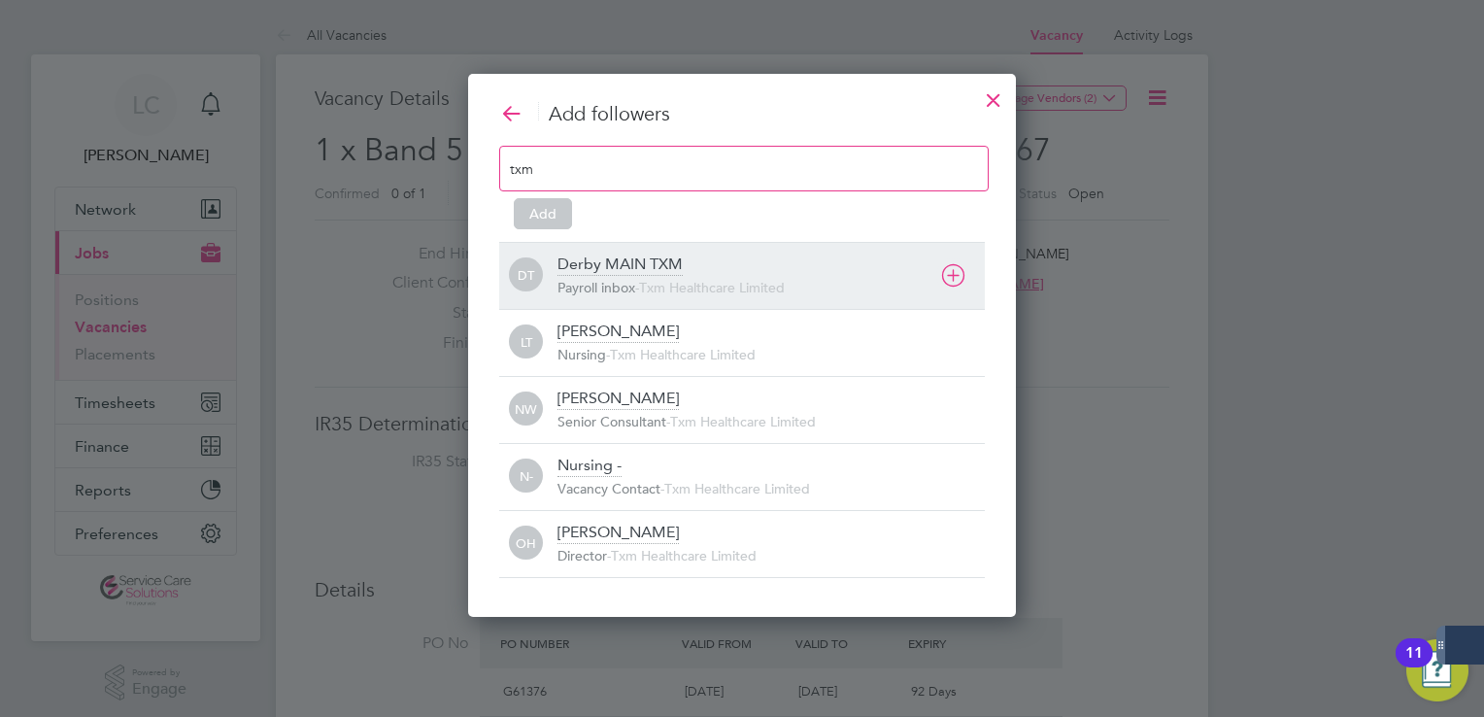
type input "txm"
click at [660, 262] on div "Derby MAIN TXM" at bounding box center [619, 264] width 125 height 21
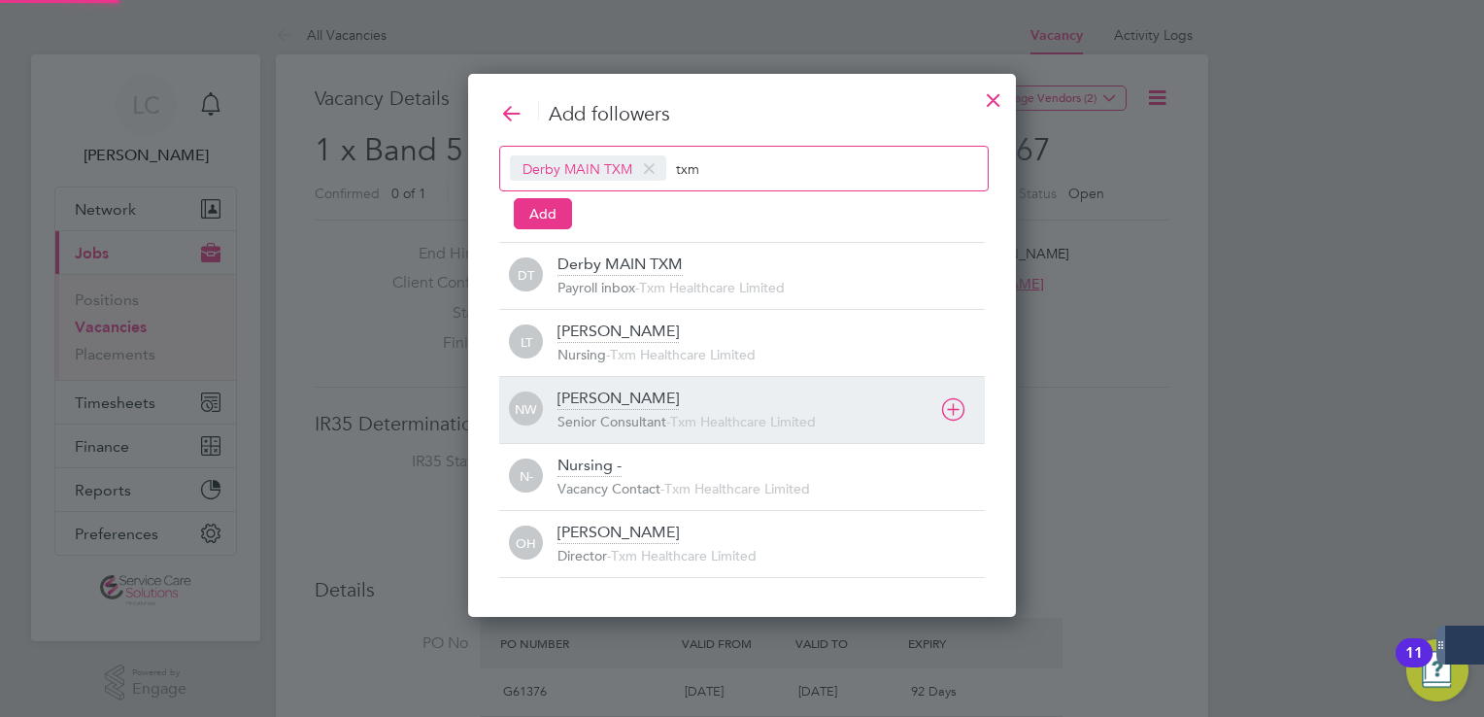
click at [646, 380] on div "NW [PERSON_NAME] Senior Consultant - Txm Healthcare Limited" at bounding box center [742, 409] width 486 height 67
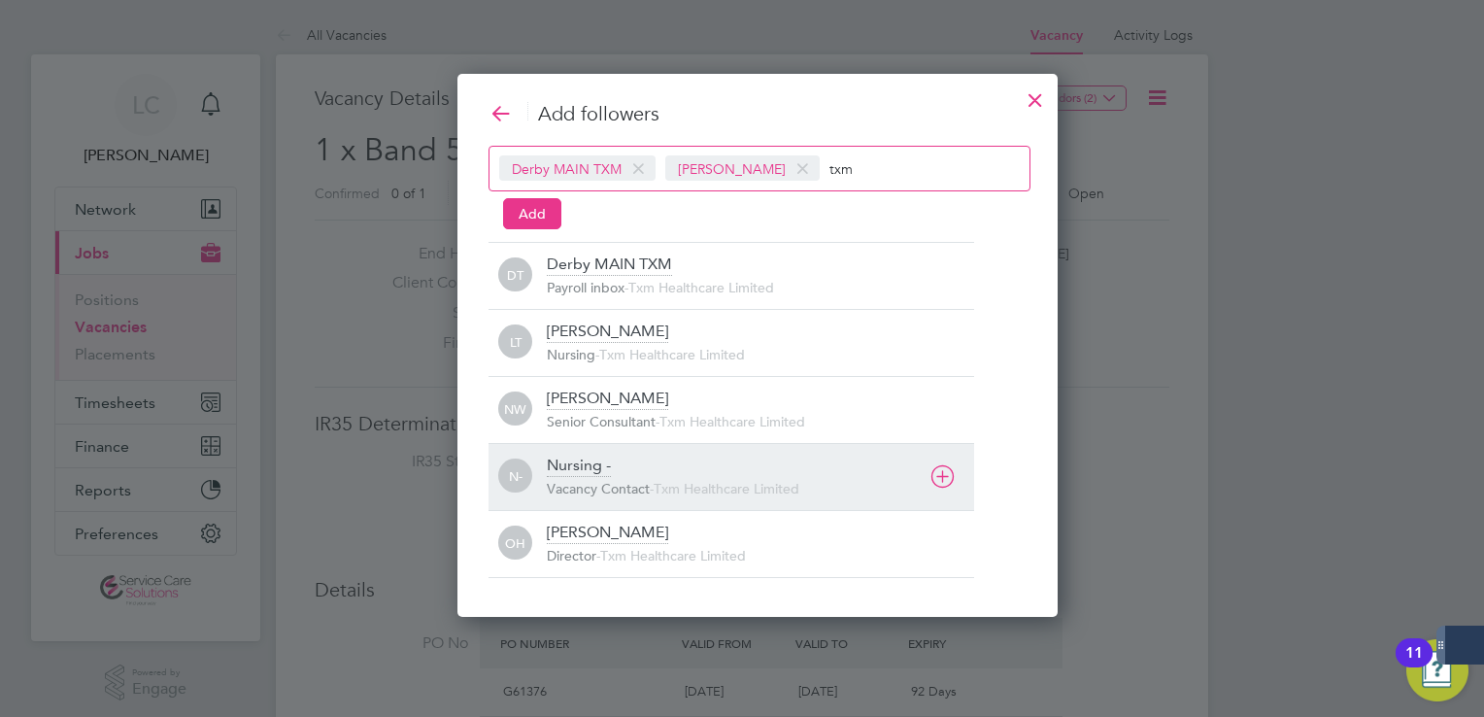
drag, startPoint x: 636, startPoint y: 460, endPoint x: 546, endPoint y: 253, distance: 225.7
click at [636, 459] on div "Nursing - Vacancy Contact - Txm Healthcare Limited" at bounding box center [760, 476] width 427 height 43
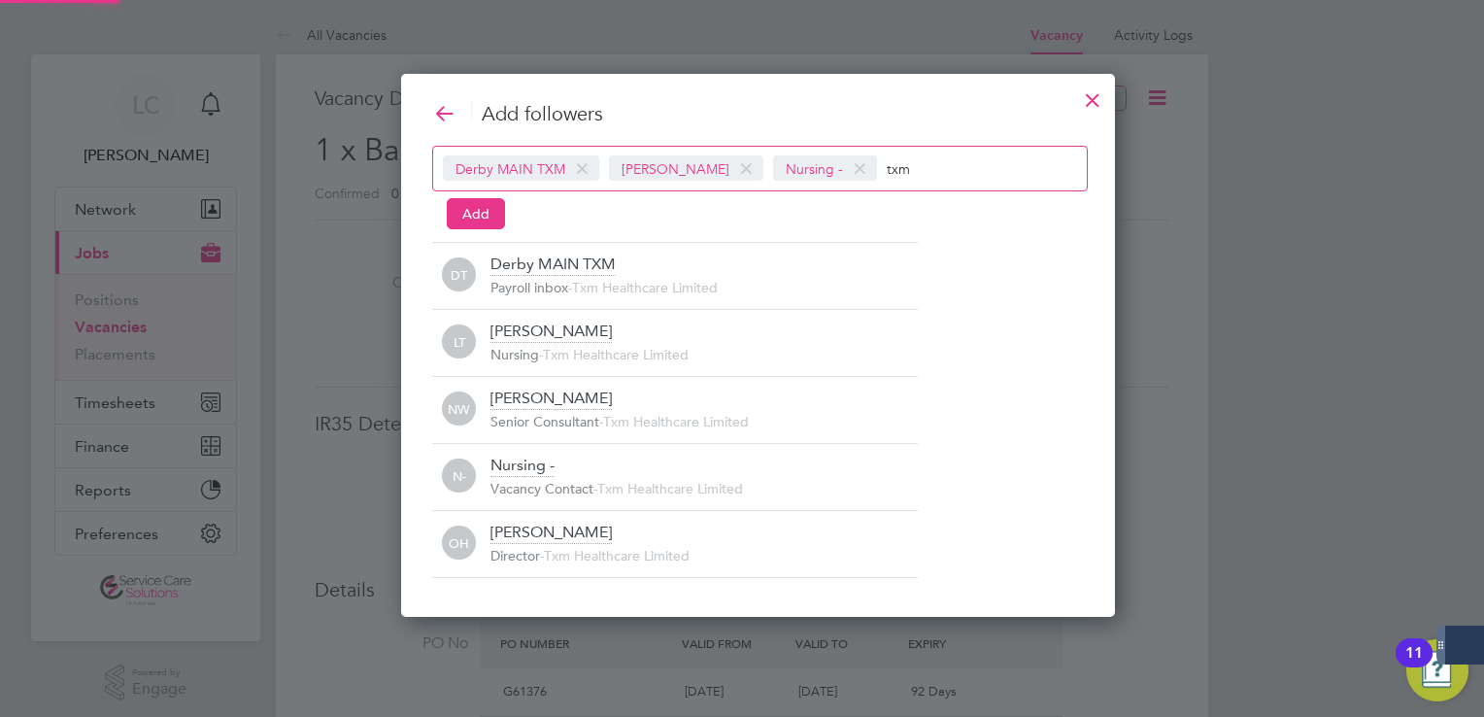
click at [488, 219] on button "Add" at bounding box center [476, 213] width 58 height 31
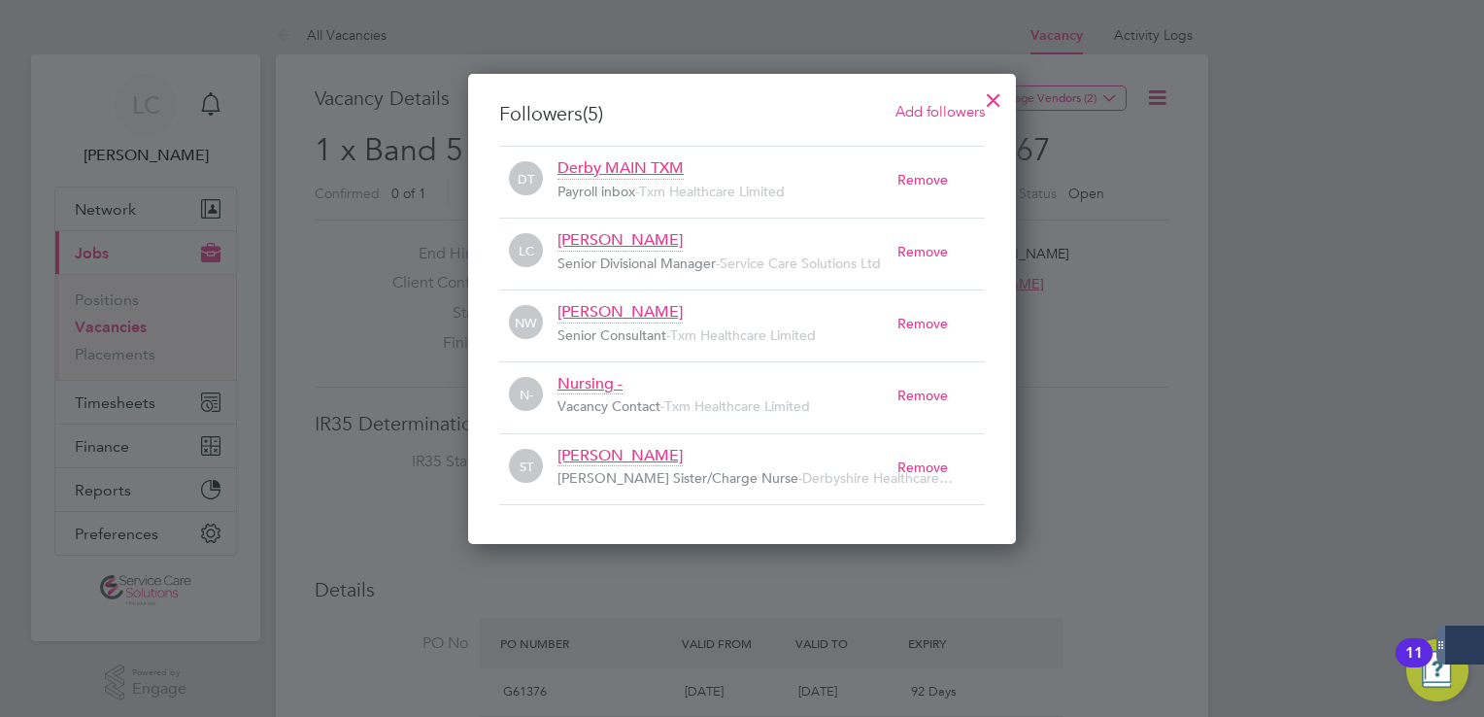
click at [996, 95] on div at bounding box center [993, 95] width 35 height 35
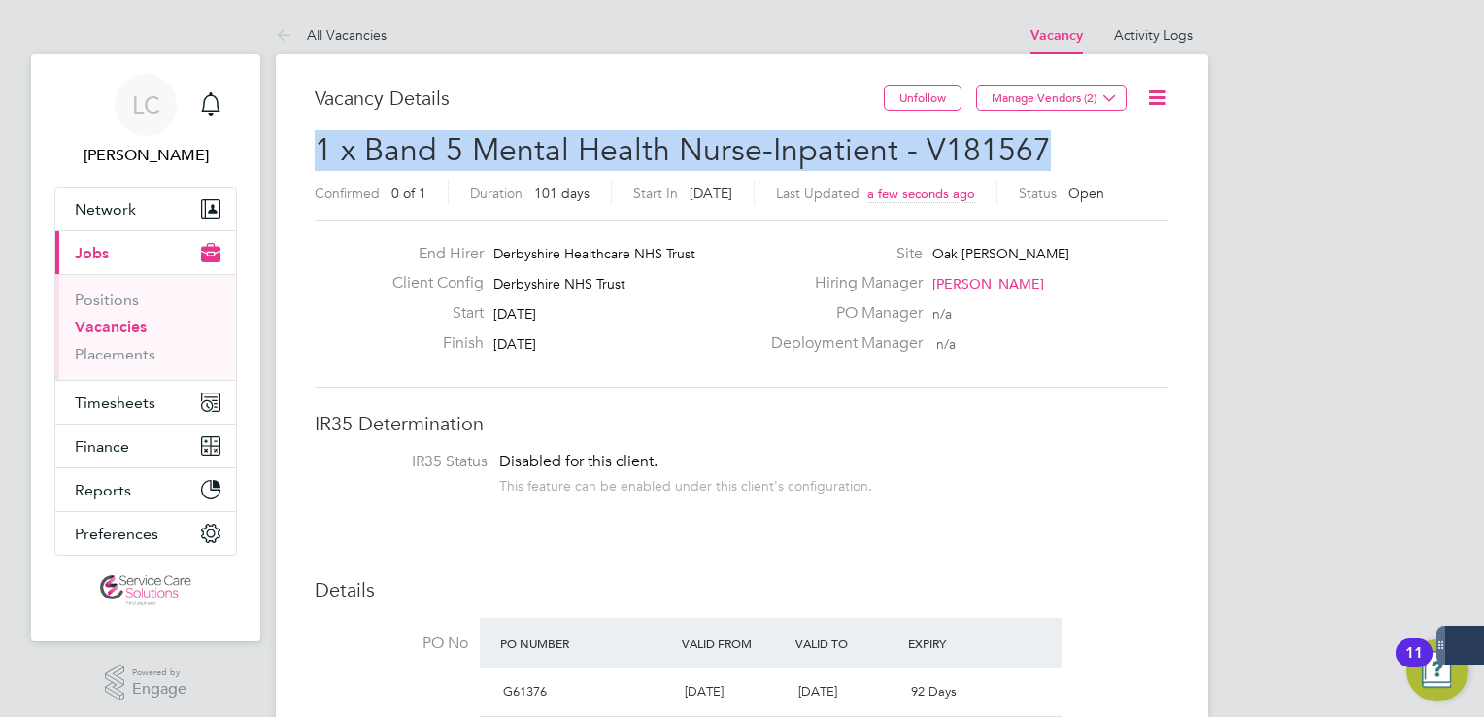
drag, startPoint x: 1033, startPoint y: 150, endPoint x: 318, endPoint y: 157, distance: 715.7
click at [318, 157] on span "1 x Band 5 Mental Health Nurse-Inpatient - V181567" at bounding box center [683, 150] width 736 height 38
copy span "1 x Band 5 Mental Health Nurse-Inpatient - V181567"
